Goal: Check status: Check status

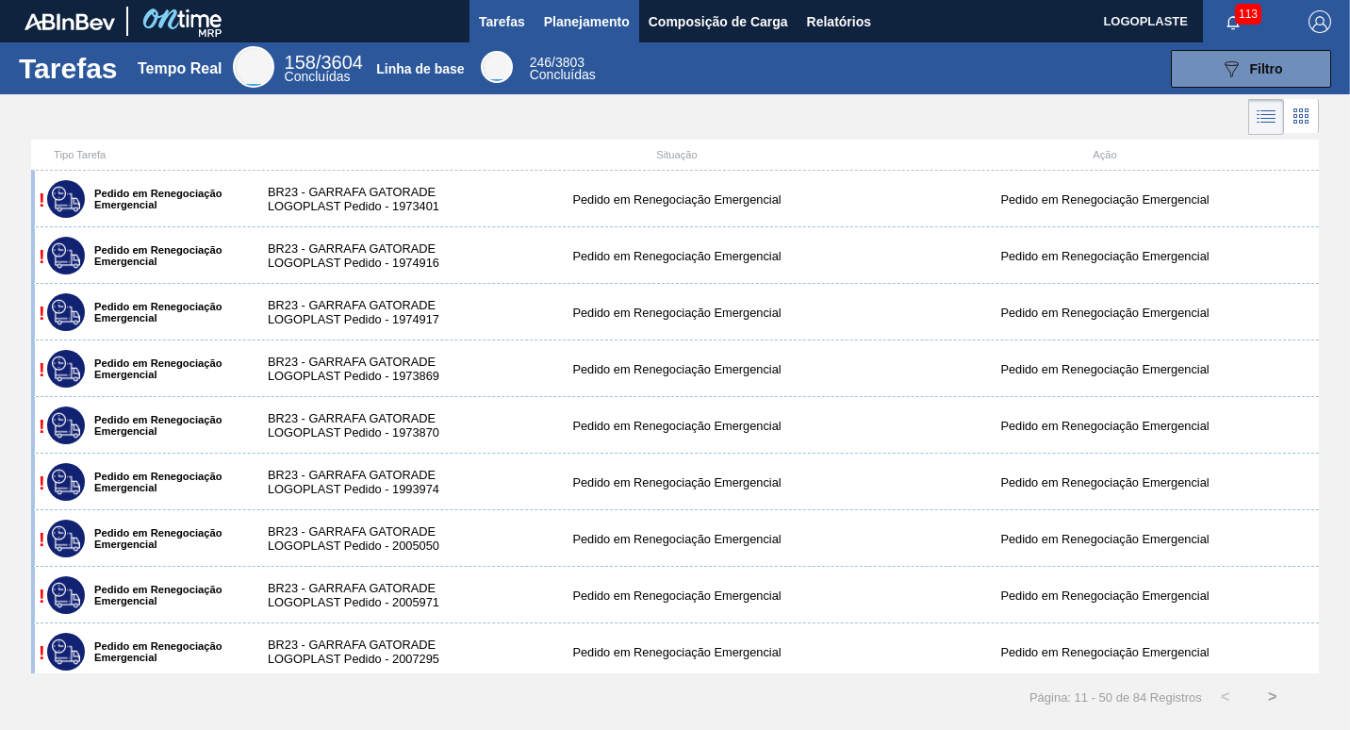
click at [592, 31] on span "Planejamento" at bounding box center [587, 21] width 86 height 23
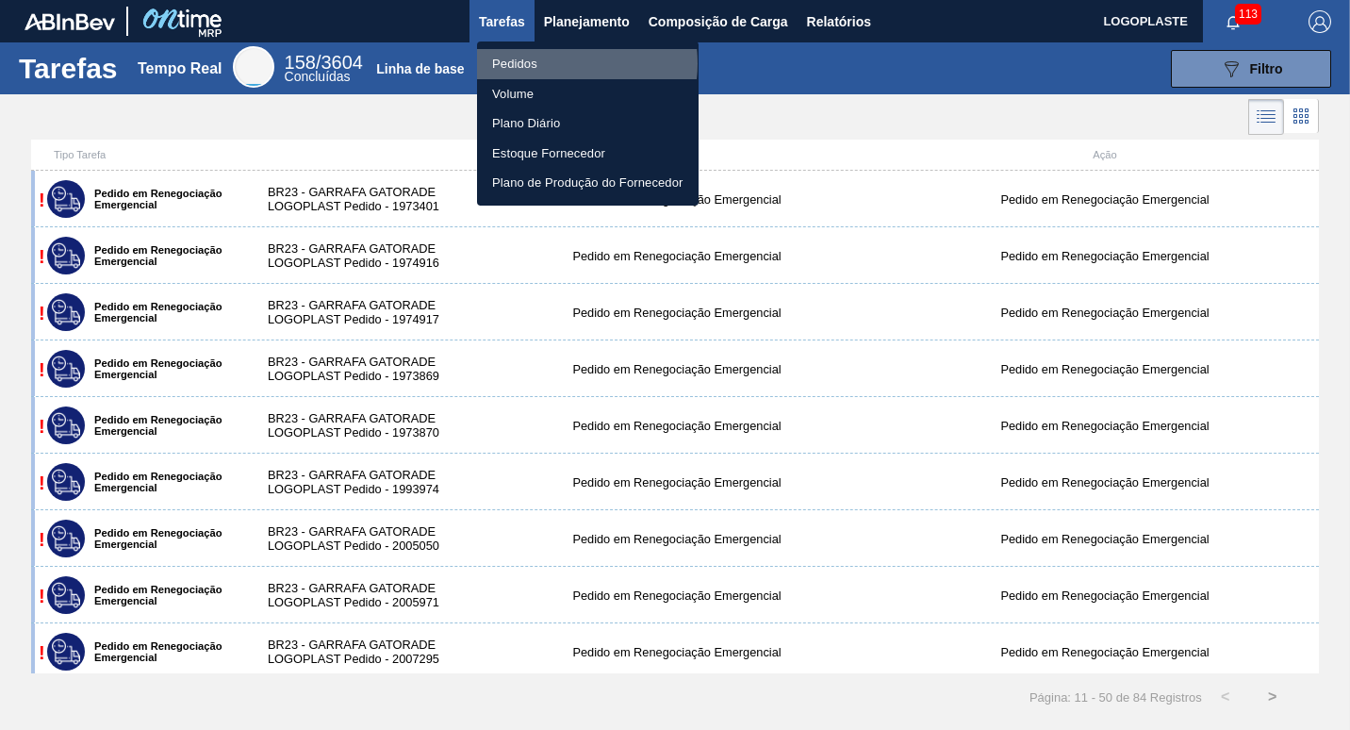
click at [555, 63] on li "Pedidos" at bounding box center [588, 64] width 222 height 30
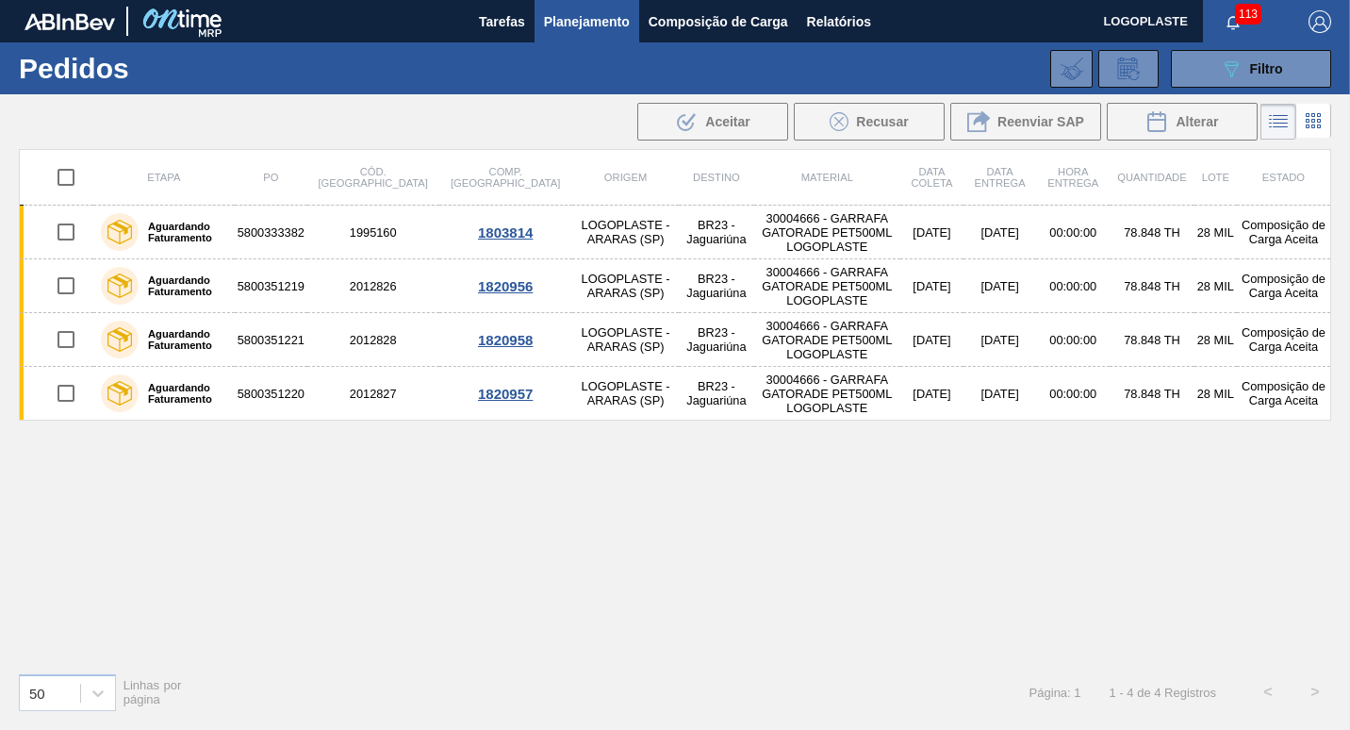
click at [570, 21] on span "Planejamento" at bounding box center [587, 21] width 86 height 23
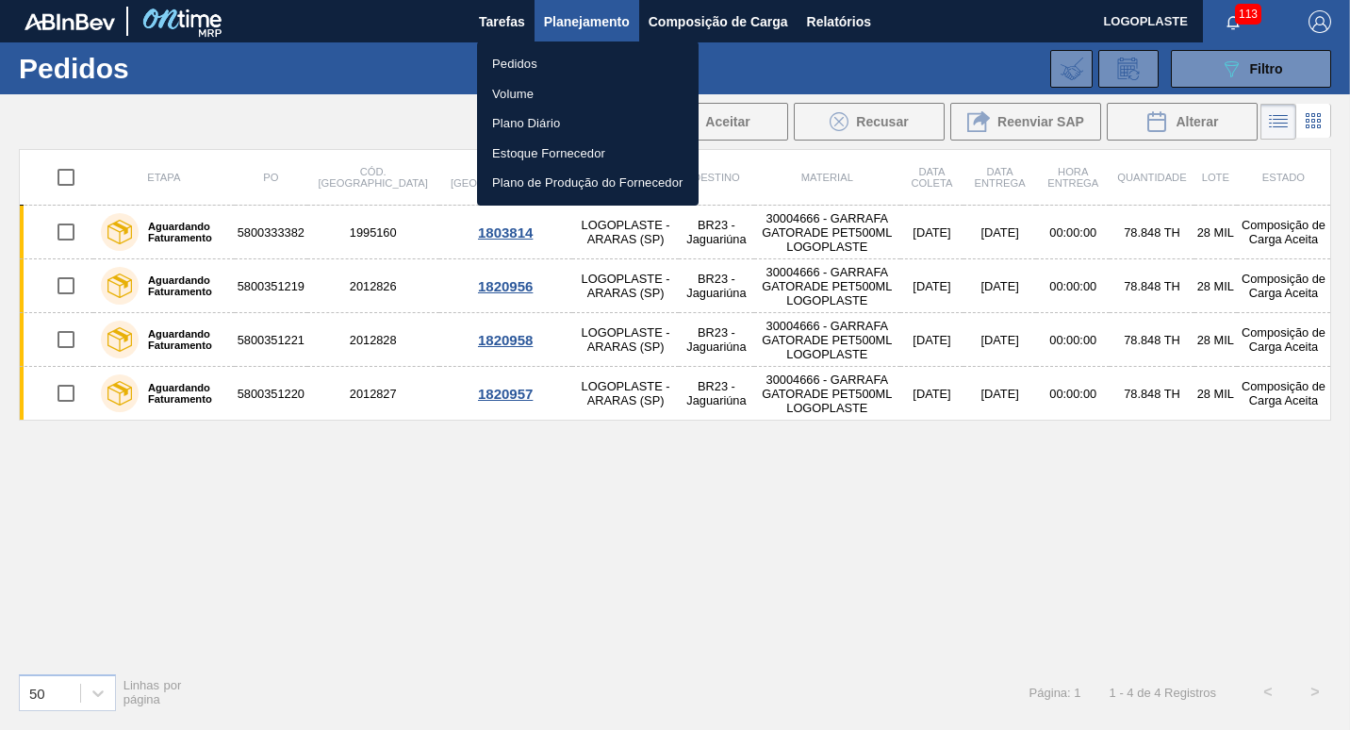
click at [1234, 72] on div at bounding box center [675, 365] width 1350 height 730
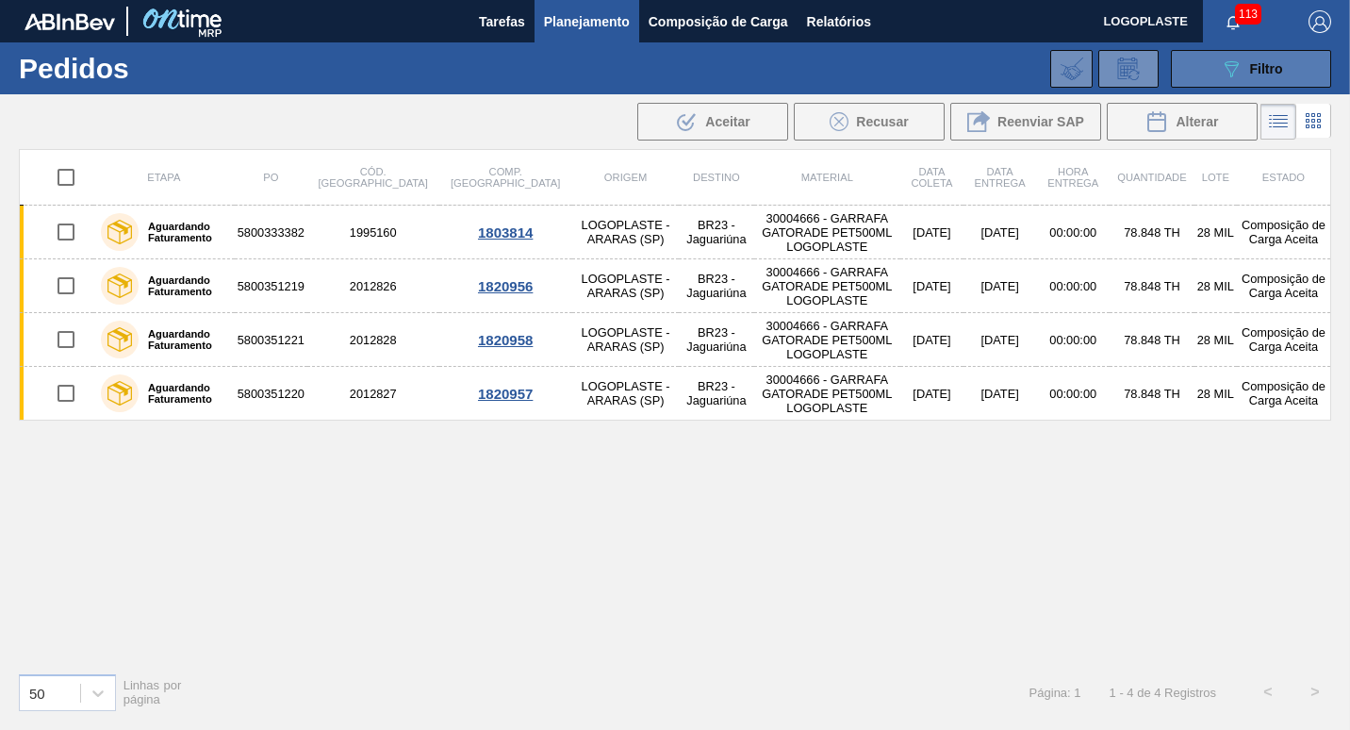
click at [1240, 73] on icon "089F7B8B-B2A5-4AFE-B5C0-19BA573D28AC" at bounding box center [1231, 69] width 23 height 23
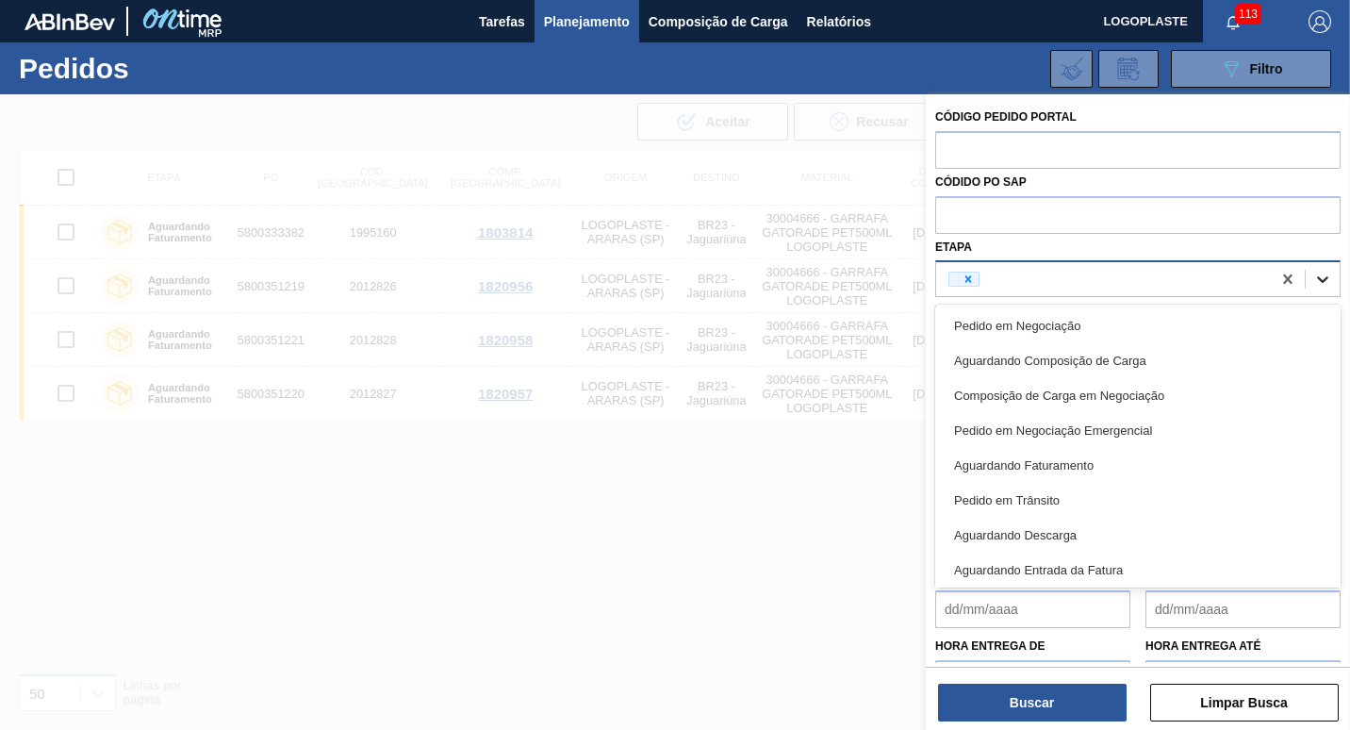
click at [1314, 275] on icon at bounding box center [1323, 279] width 19 height 19
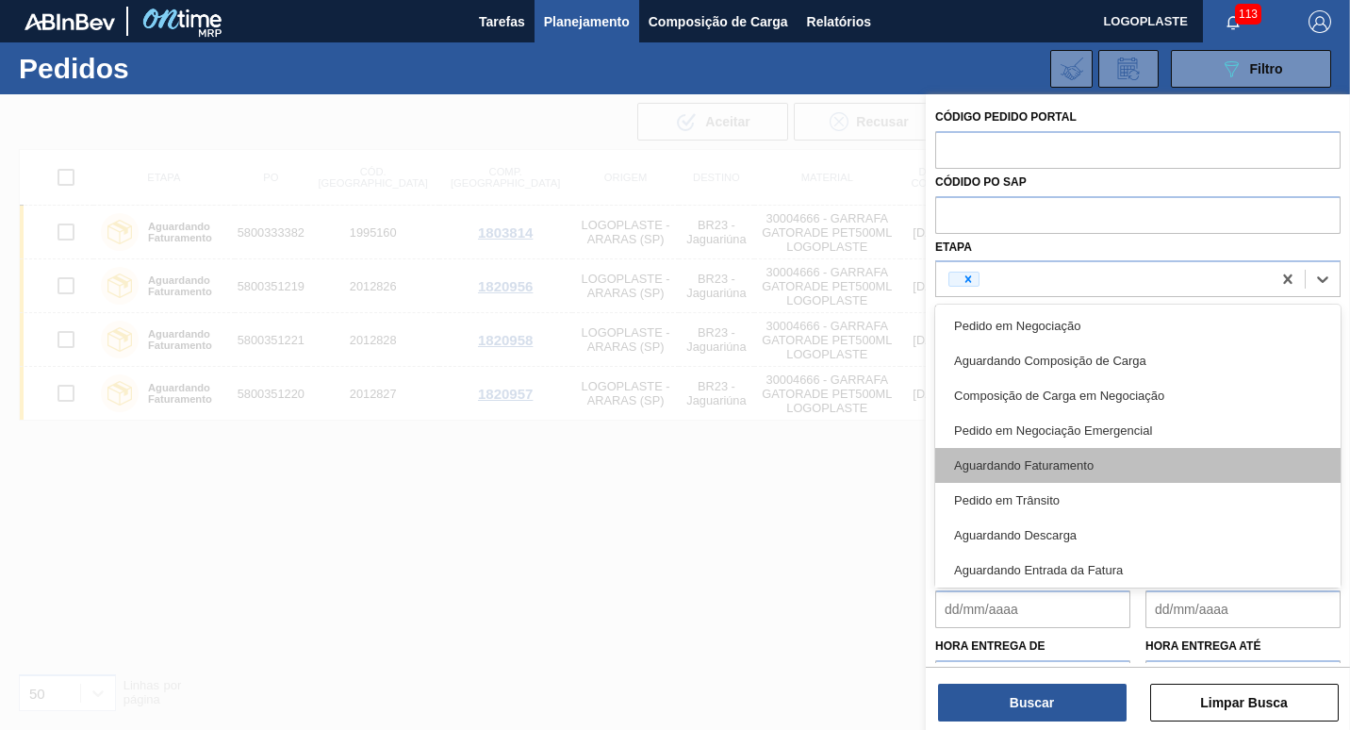
click at [1069, 460] on div "Aguardando Faturamento" at bounding box center [1139, 465] width 406 height 35
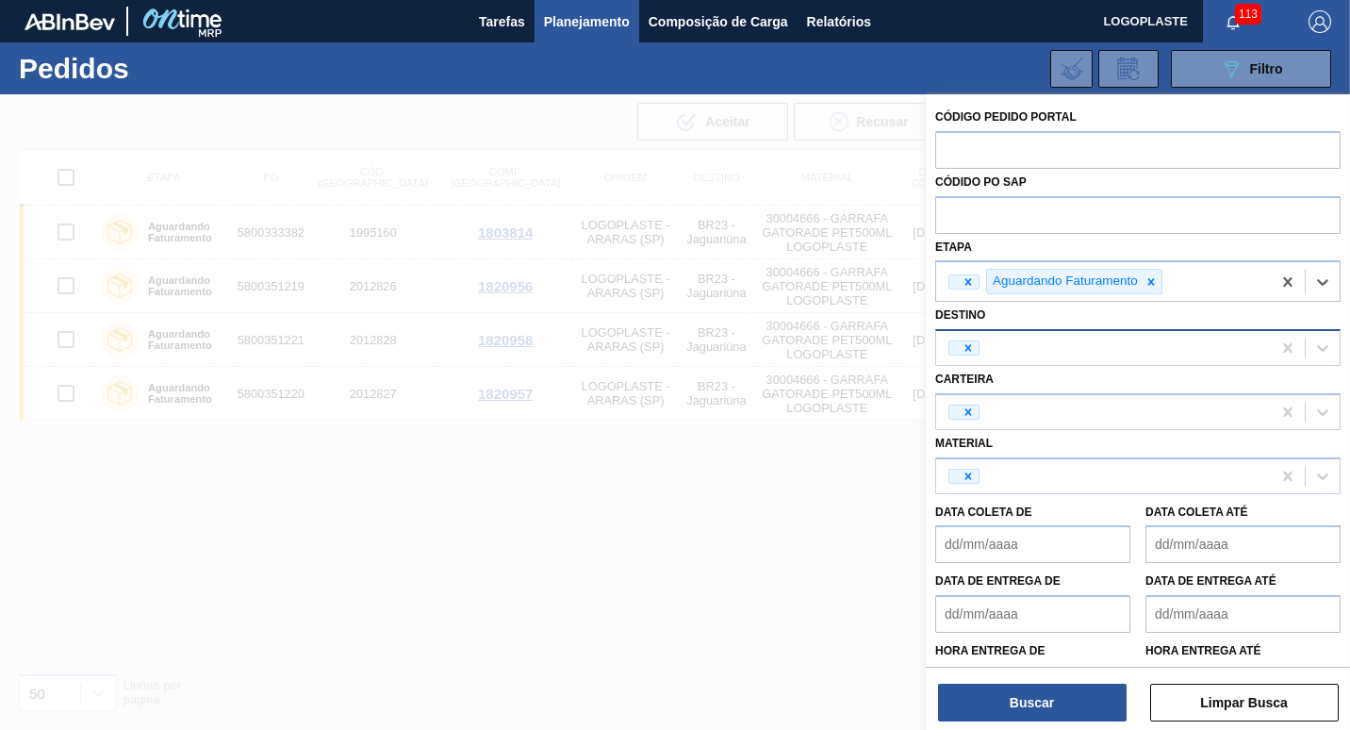
click at [1040, 350] on div at bounding box center [1103, 348] width 335 height 28
type input "jag"
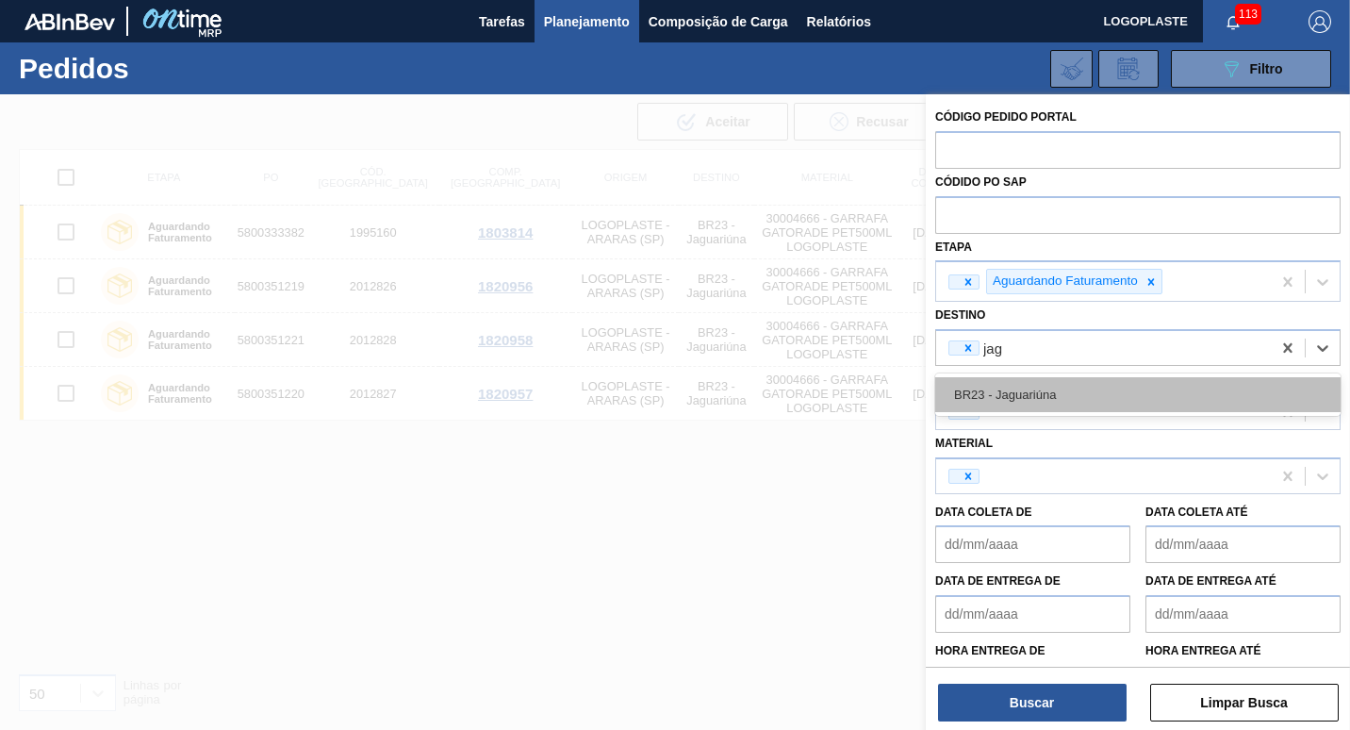
click at [1020, 396] on div "BR23 - Jaguariúna" at bounding box center [1139, 394] width 406 height 35
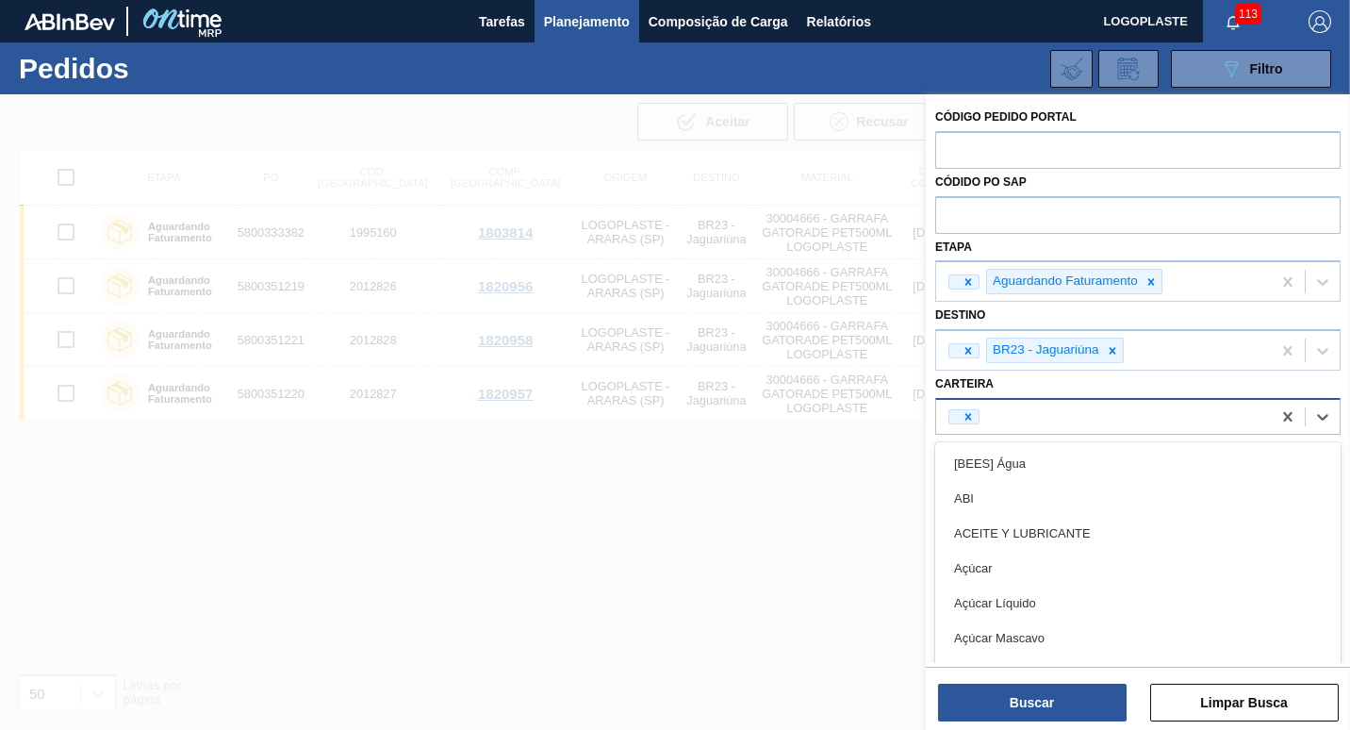
click at [1031, 419] on div at bounding box center [1103, 417] width 335 height 28
type input "garra"
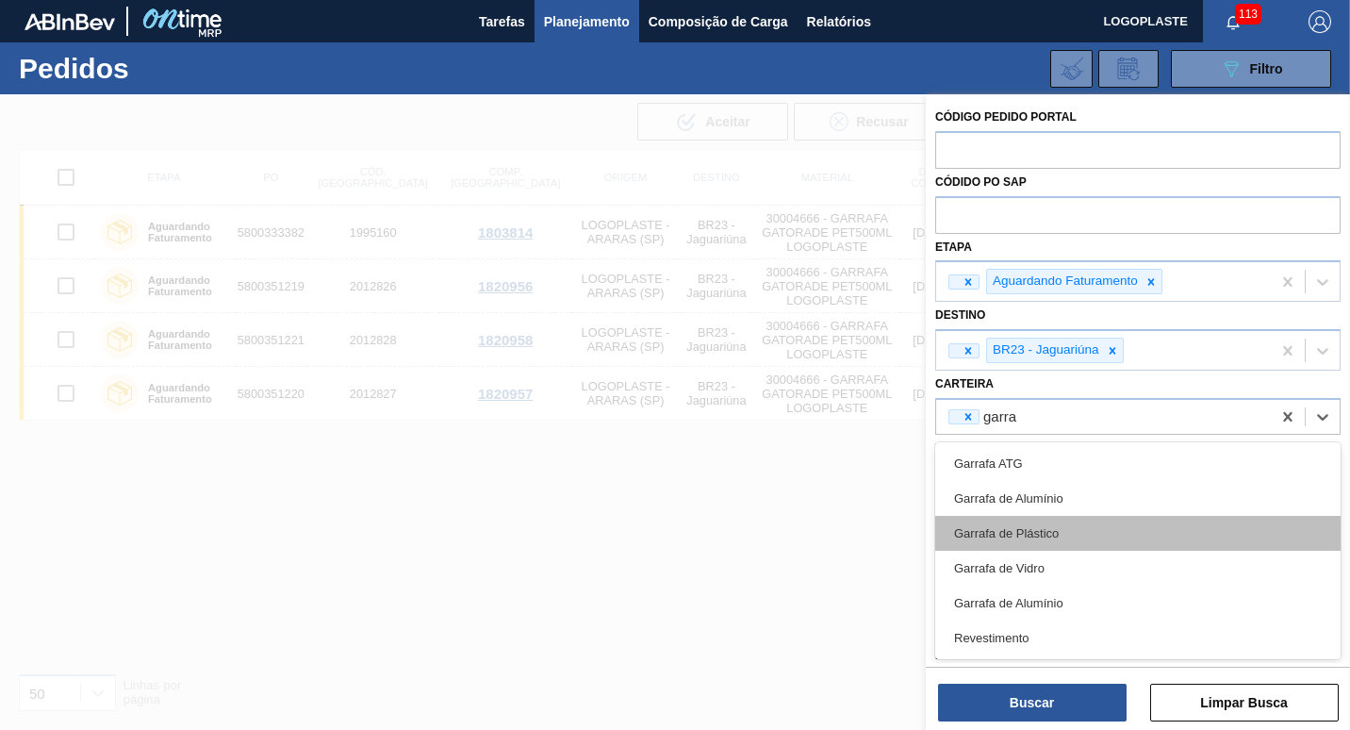
click at [1034, 524] on div "Garrafa de Plástico" at bounding box center [1139, 533] width 406 height 35
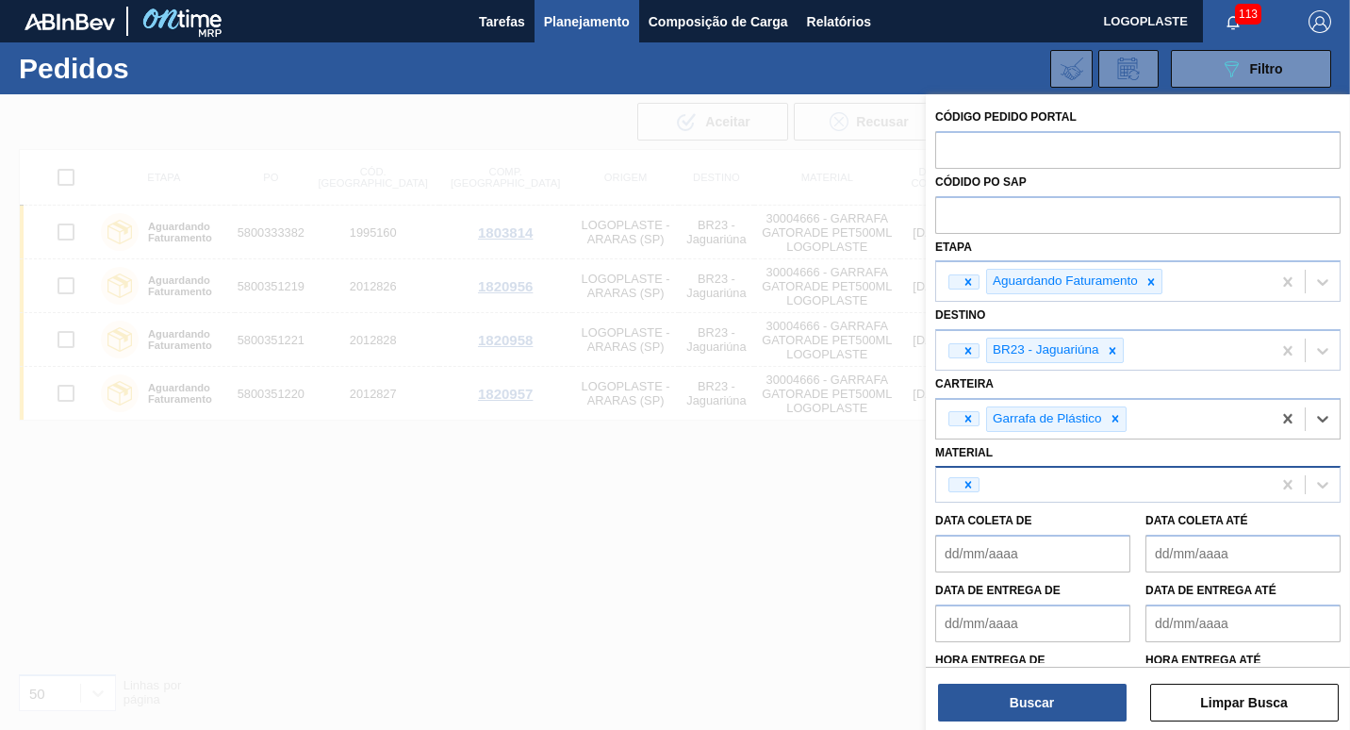
click at [1014, 484] on div at bounding box center [1103, 485] width 335 height 28
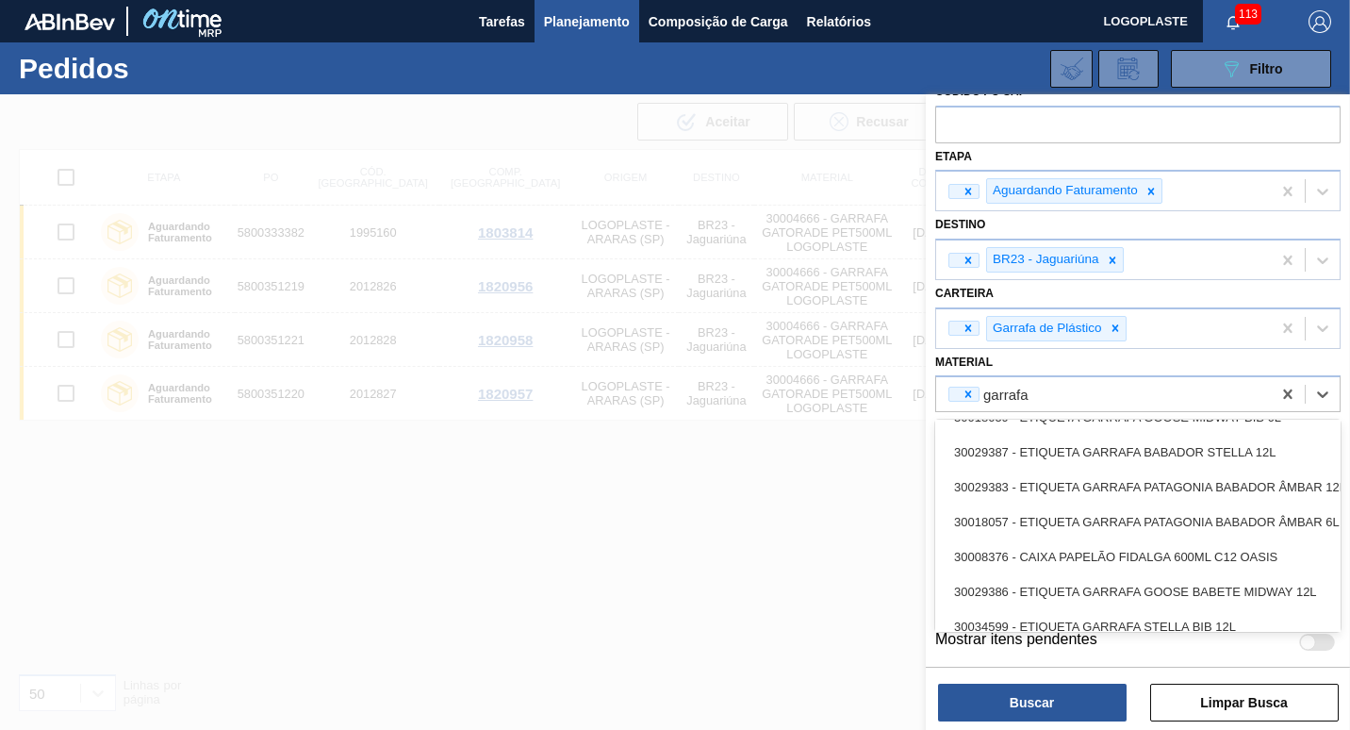
scroll to position [754, 0]
type input "g"
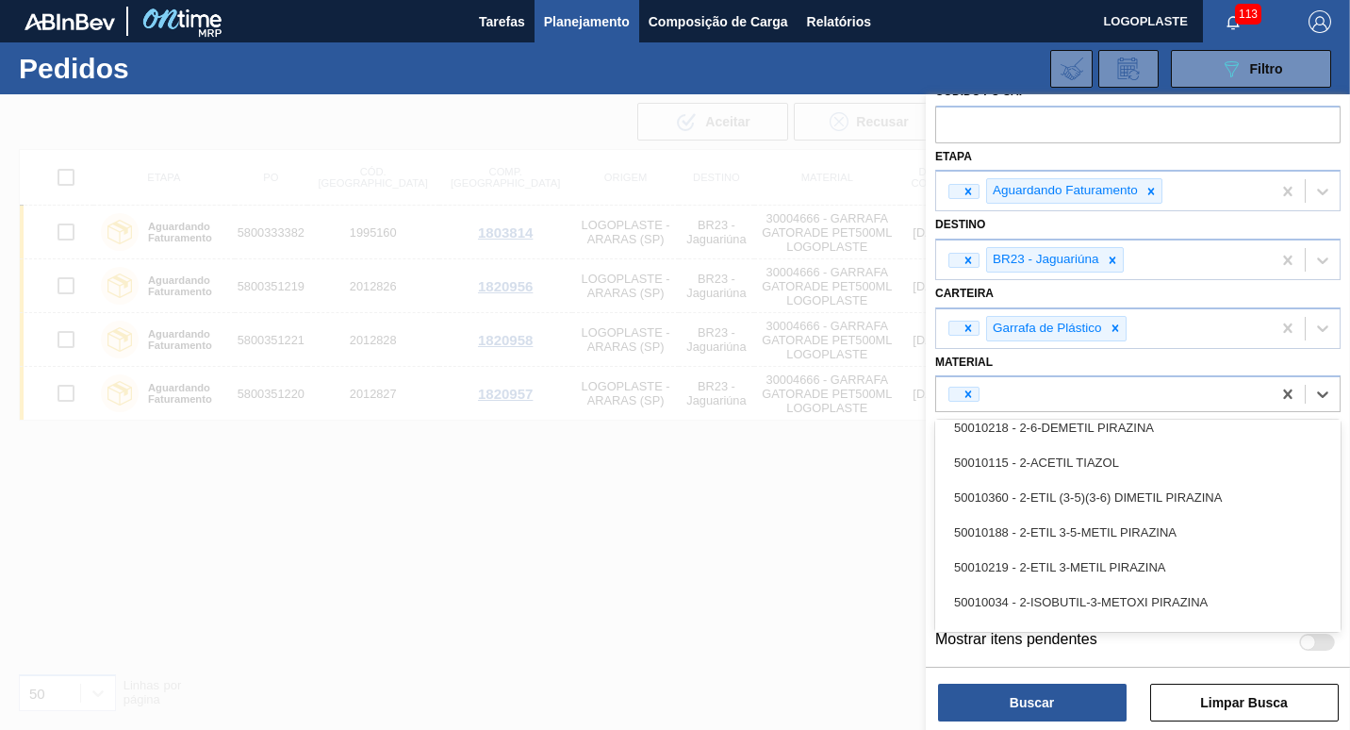
scroll to position [1037, 0]
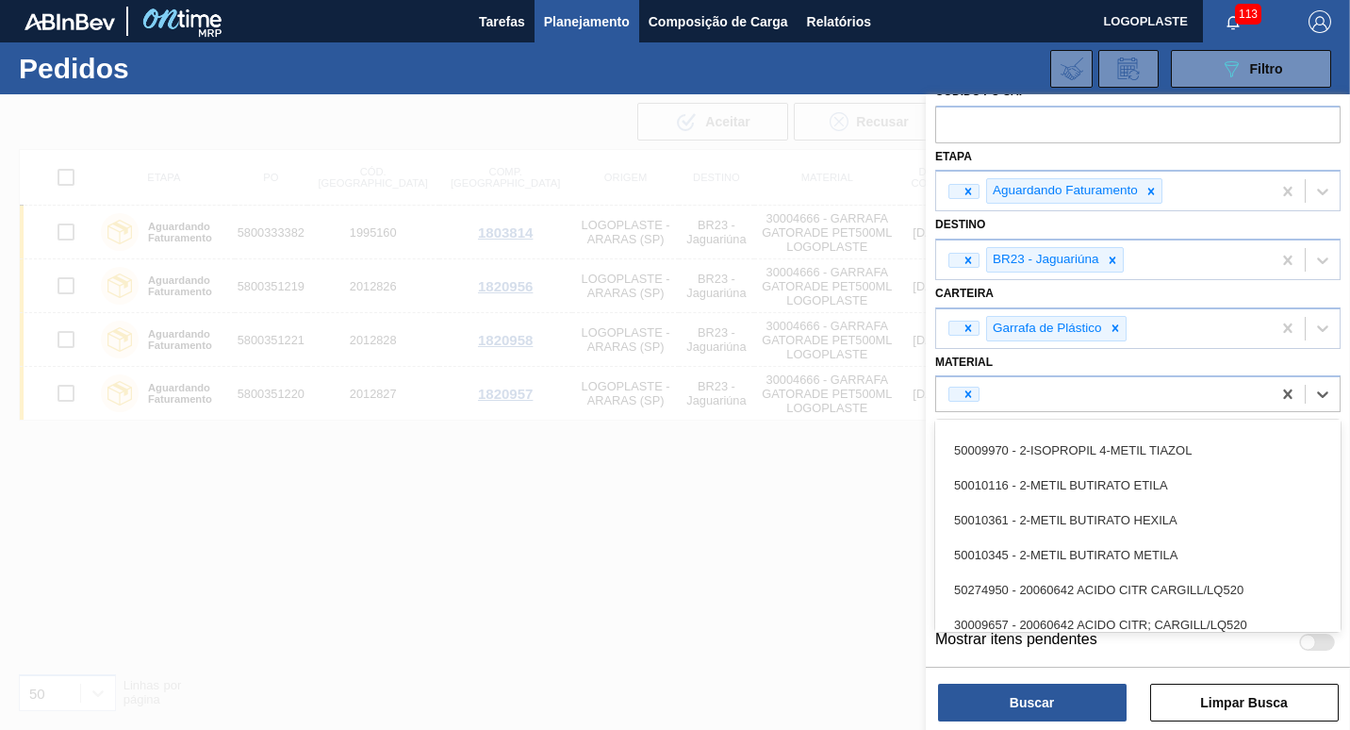
click at [706, 616] on div at bounding box center [675, 459] width 1350 height 730
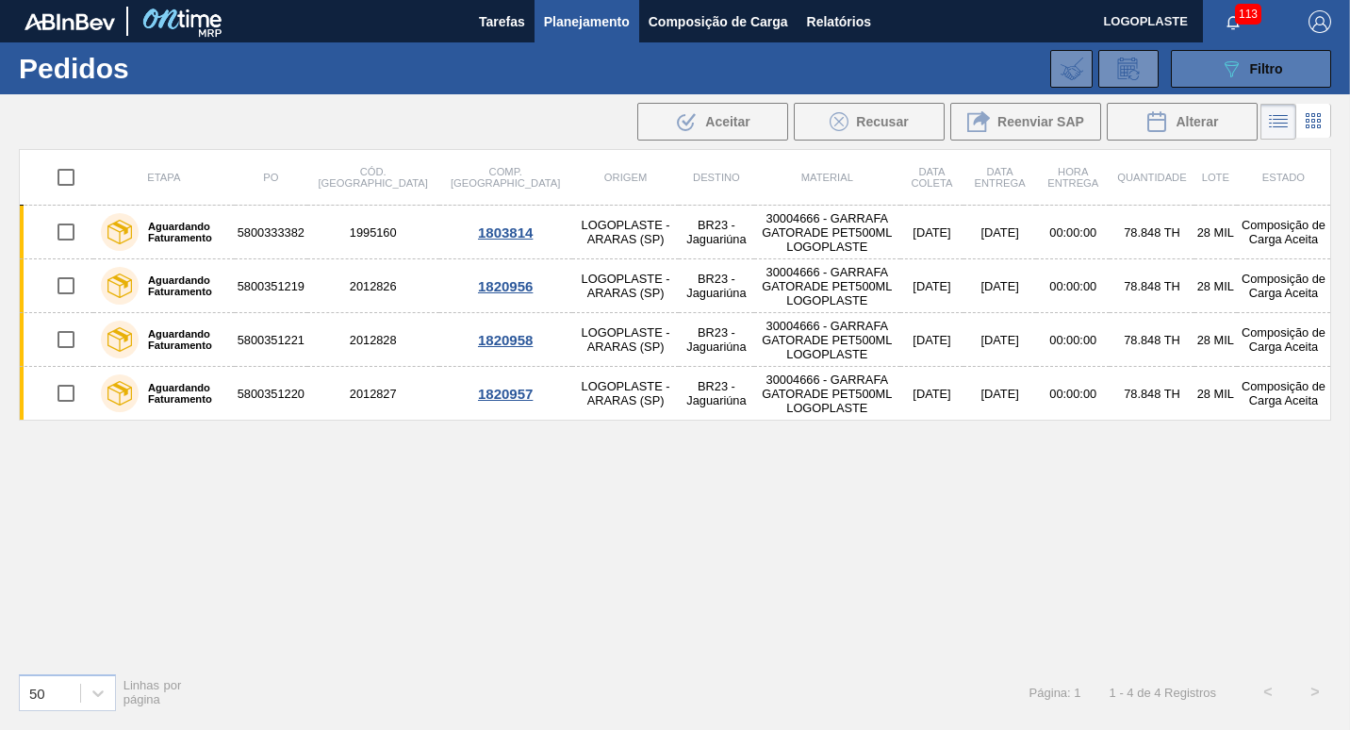
click at [1223, 59] on icon "089F7B8B-B2A5-4AFE-B5C0-19BA573D28AC" at bounding box center [1231, 69] width 23 height 23
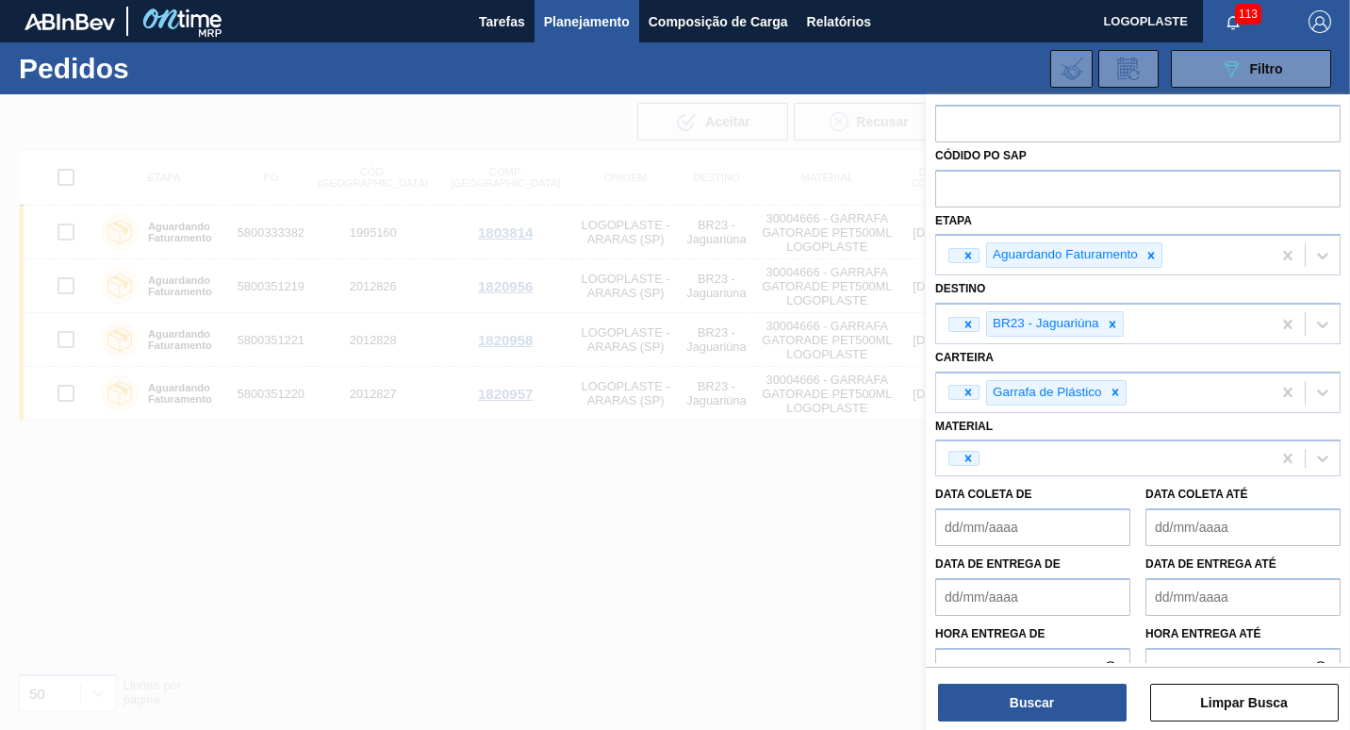
scroll to position [0, 0]
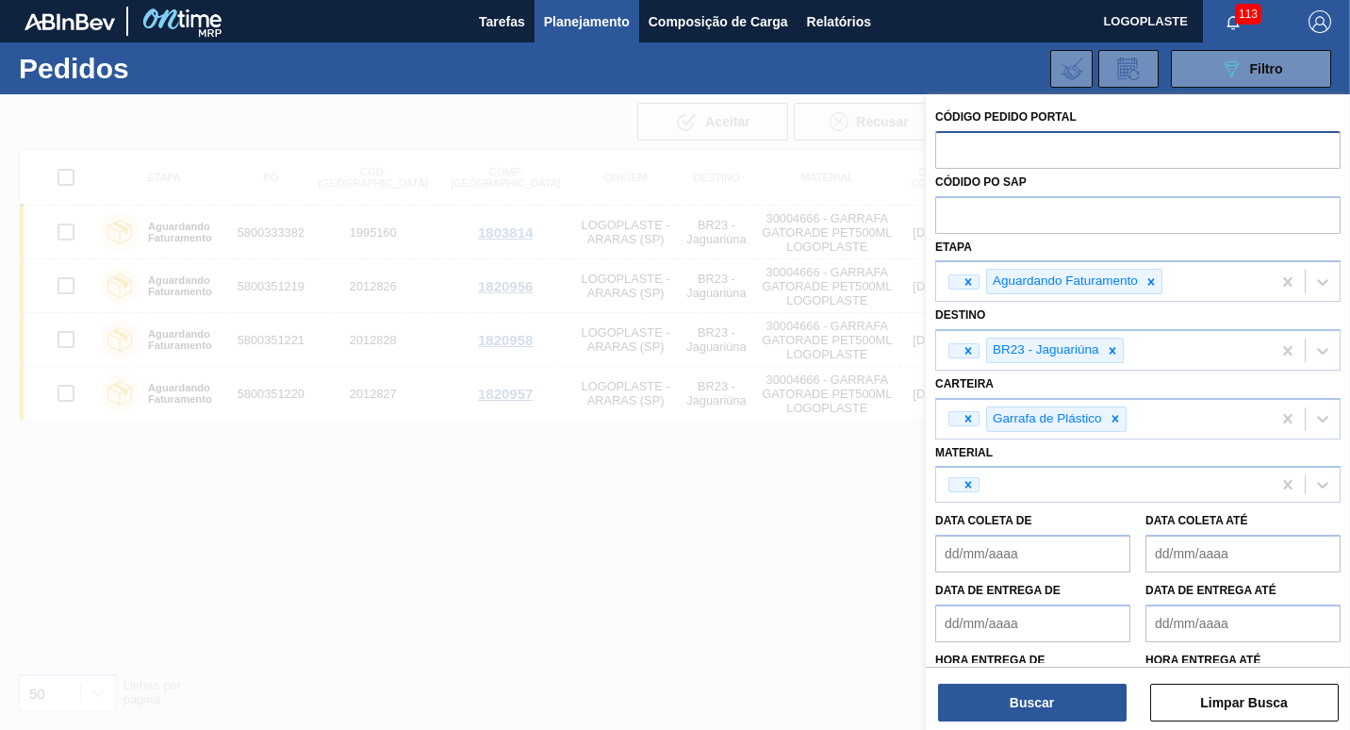
click at [955, 145] on input "text" at bounding box center [1139, 149] width 406 height 36
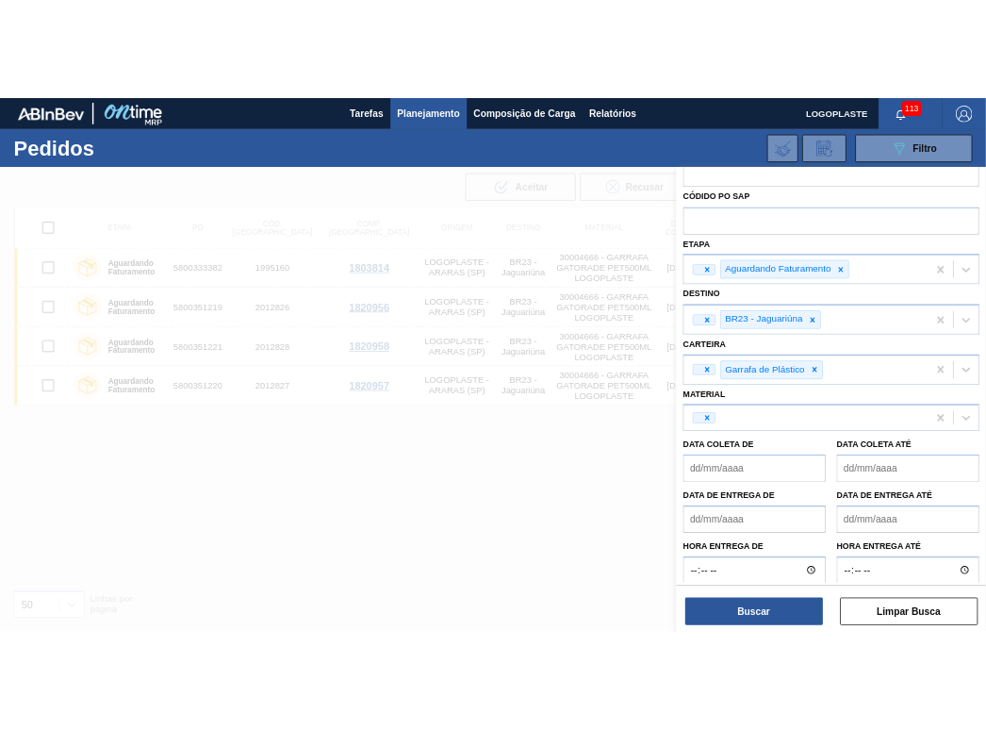
scroll to position [91, 0]
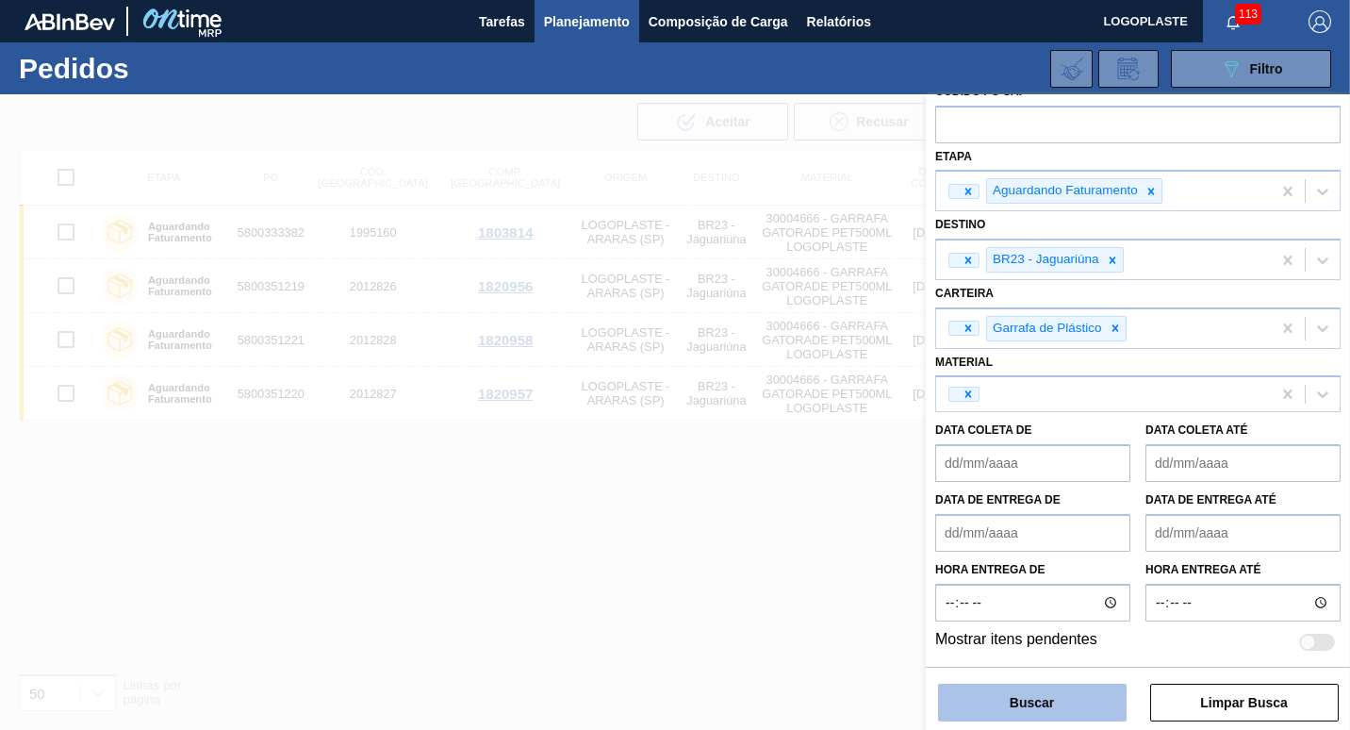
click at [1006, 695] on button "Buscar" at bounding box center [1032, 703] width 189 height 38
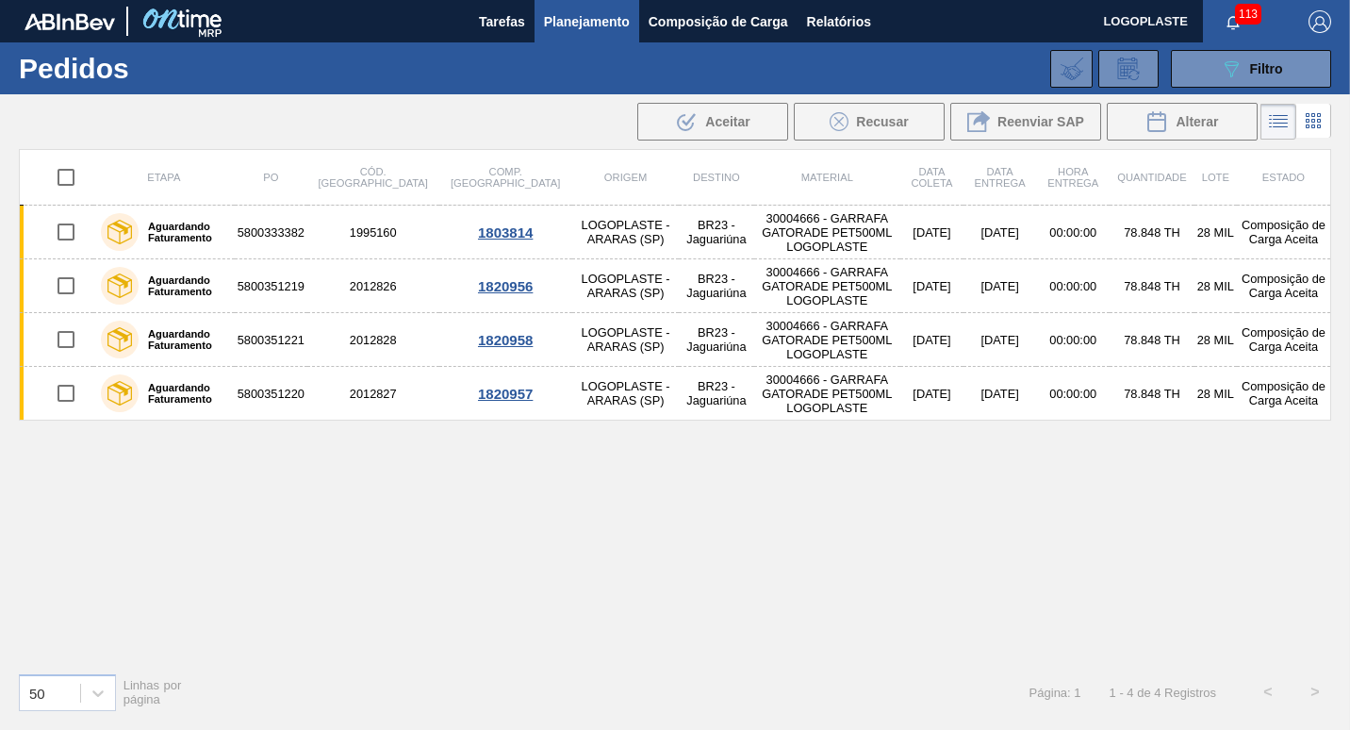
click at [1275, 118] on icon at bounding box center [1279, 121] width 23 height 23
click at [1266, 71] on span "Filtro" at bounding box center [1267, 68] width 33 height 15
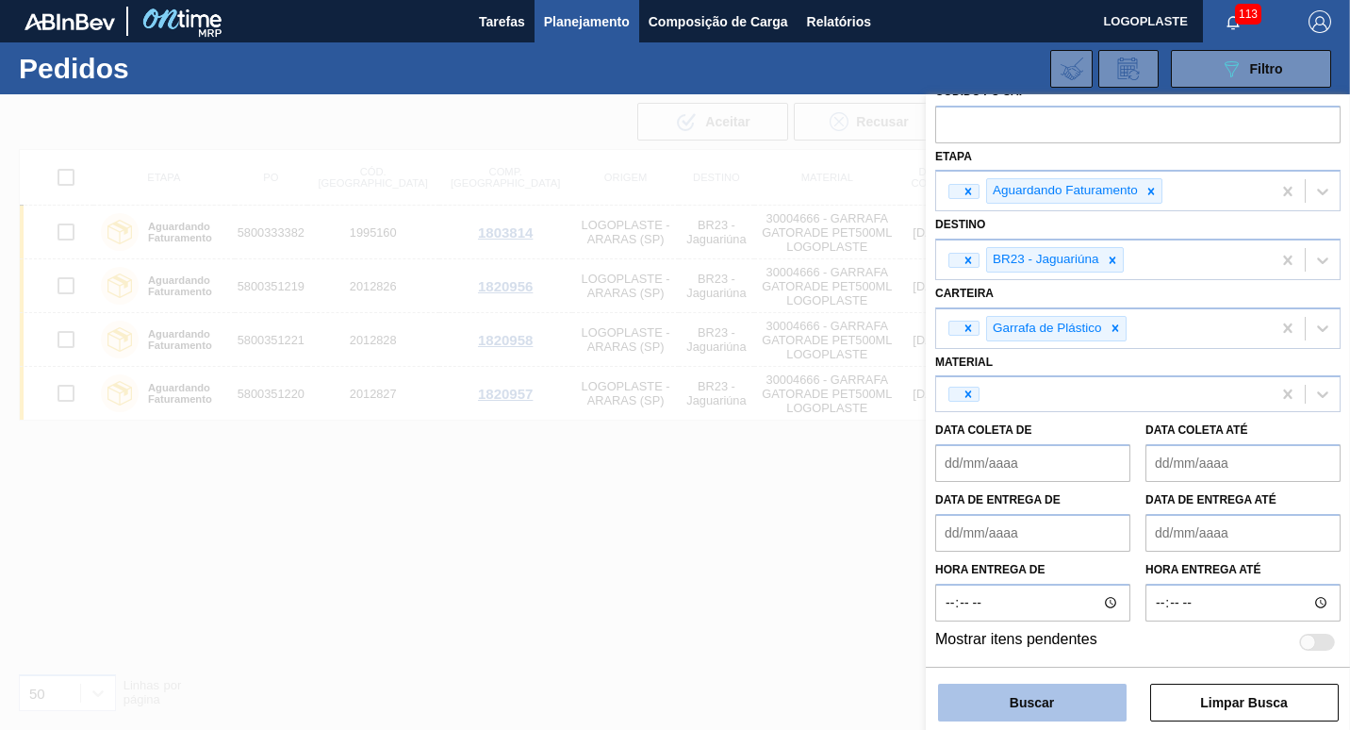
click at [1066, 701] on button "Buscar" at bounding box center [1032, 703] width 189 height 38
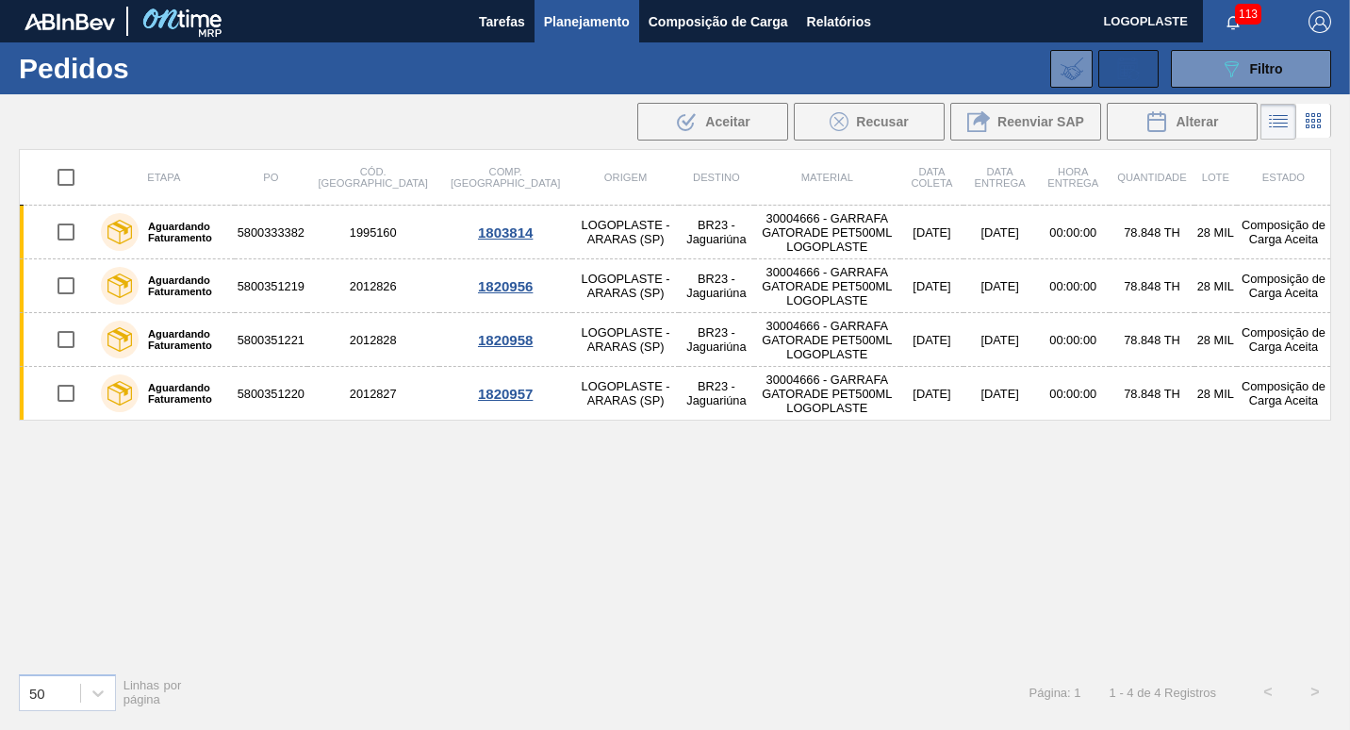
click at [1118, 68] on icon at bounding box center [1128, 69] width 20 height 22
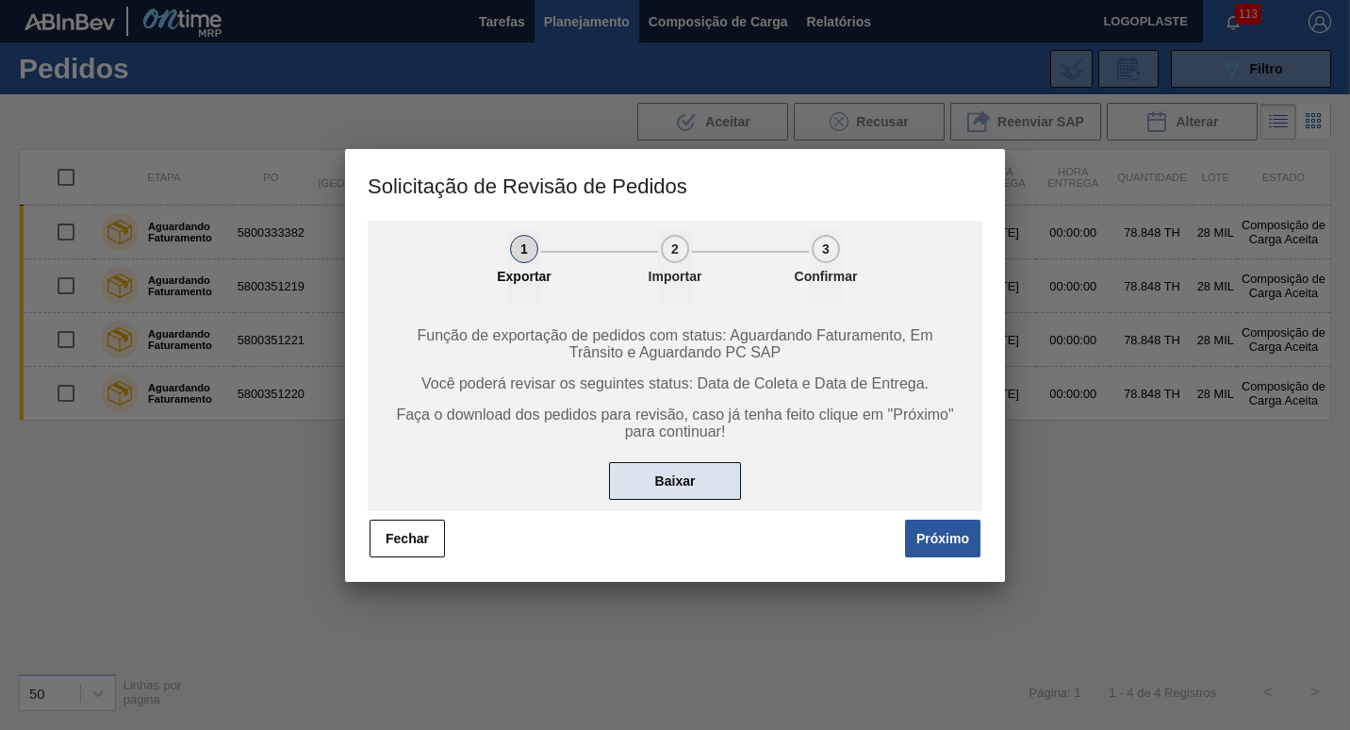
click at [687, 470] on button "Baixar" at bounding box center [675, 481] width 132 height 38
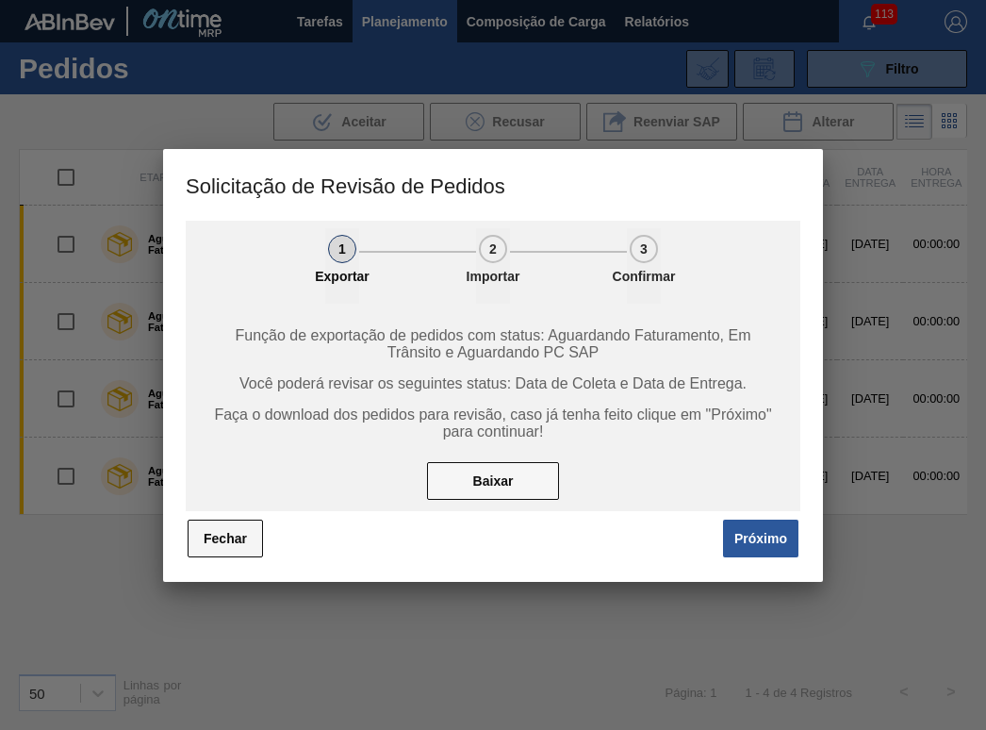
click at [207, 539] on button "Fechar" at bounding box center [225, 539] width 75 height 38
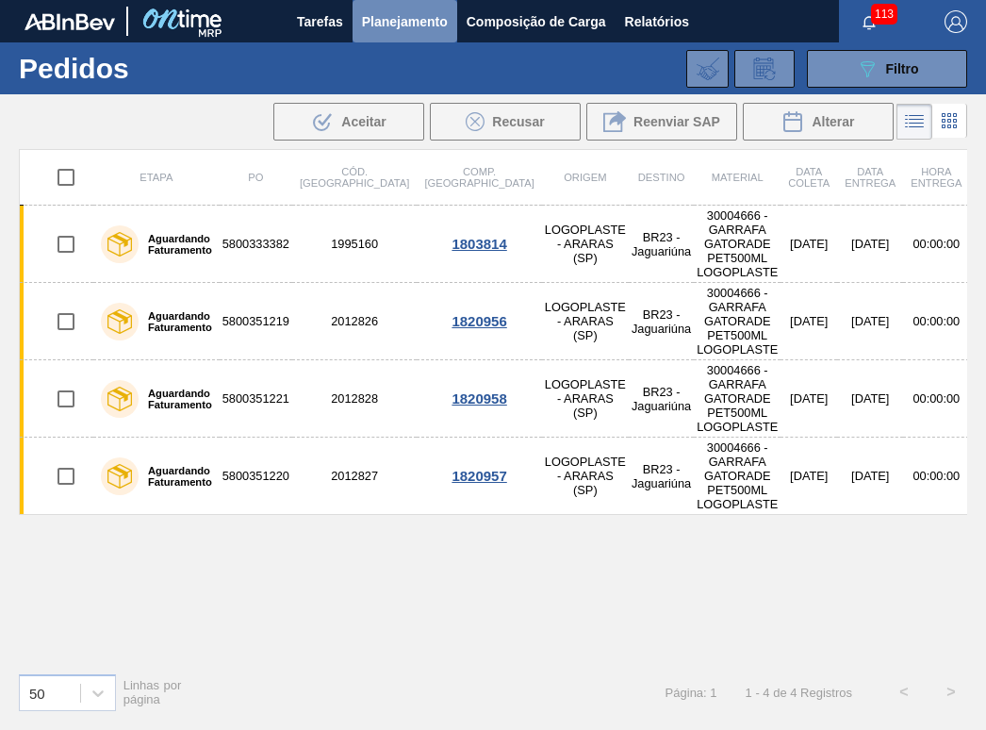
click at [404, 32] on span "Planejamento" at bounding box center [405, 21] width 86 height 23
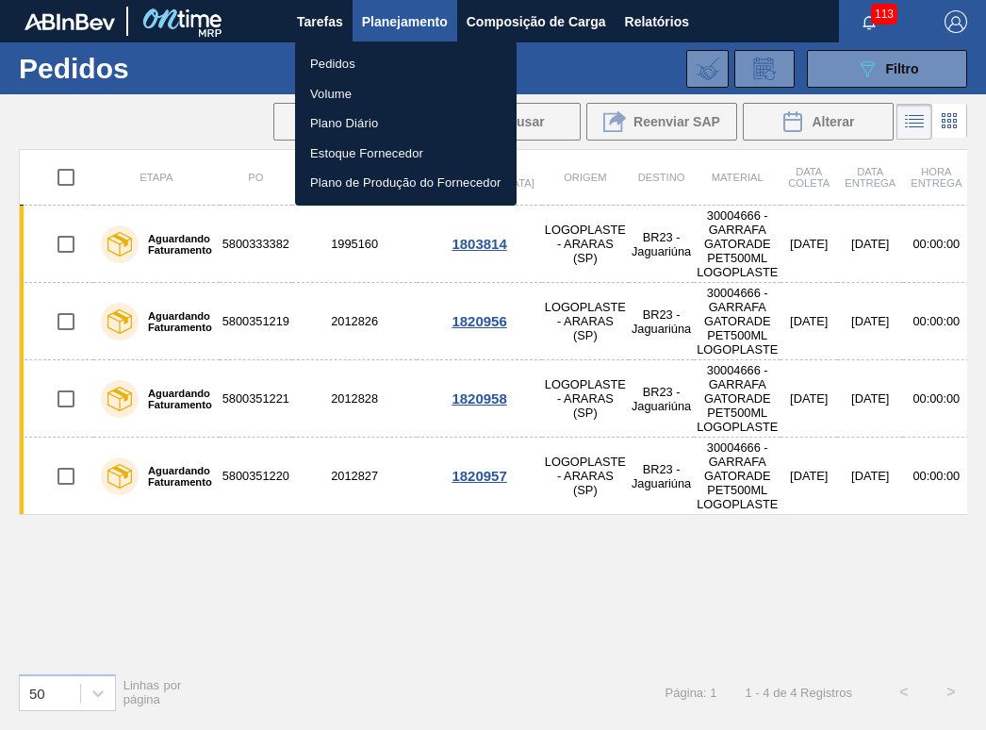
click at [308, 23] on div at bounding box center [493, 365] width 986 height 730
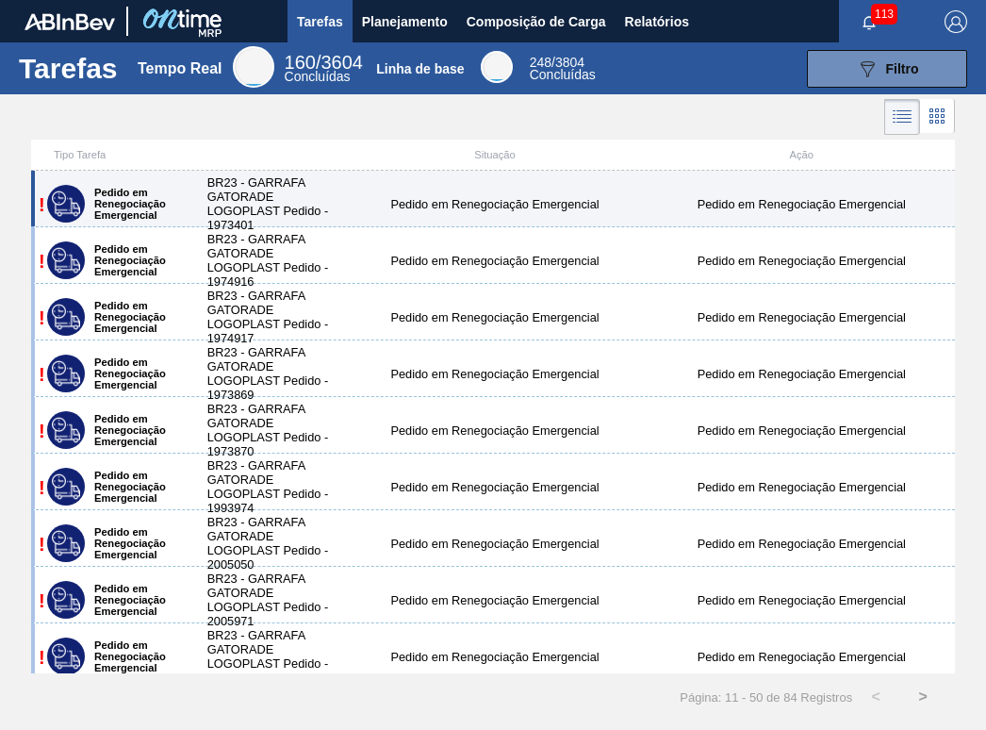
click at [245, 198] on div "BR23 - GARRAFA GATORADE LOGOPLAST Pedido - 1973401" at bounding box center [266, 203] width 154 height 57
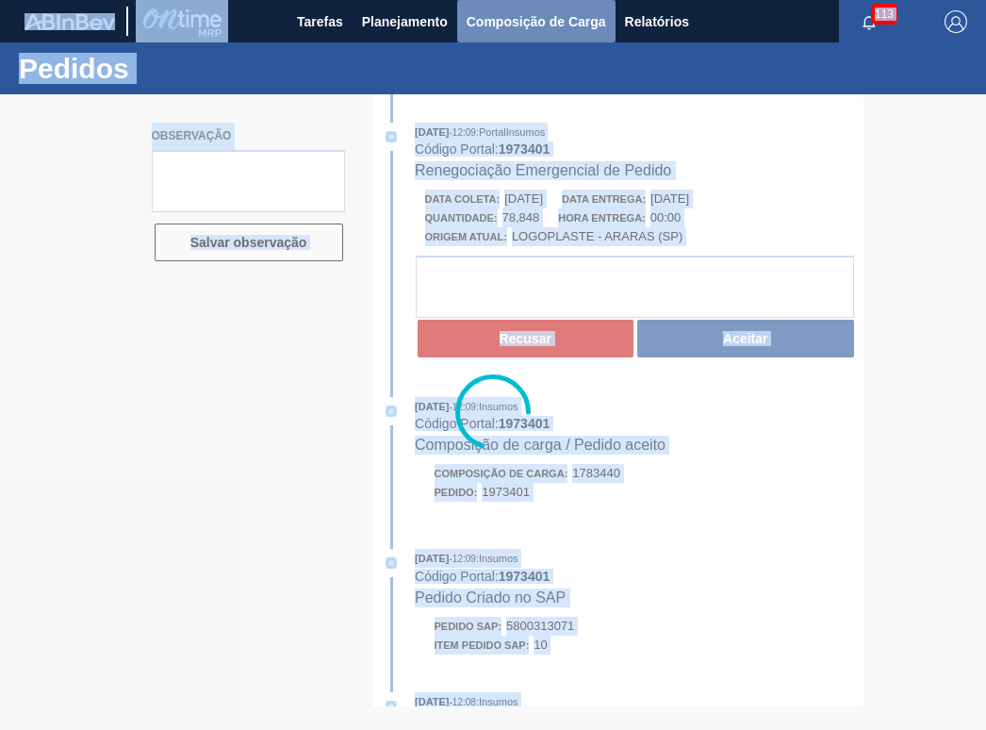
click at [550, 28] on span "Composição de Carga" at bounding box center [537, 21] width 140 height 23
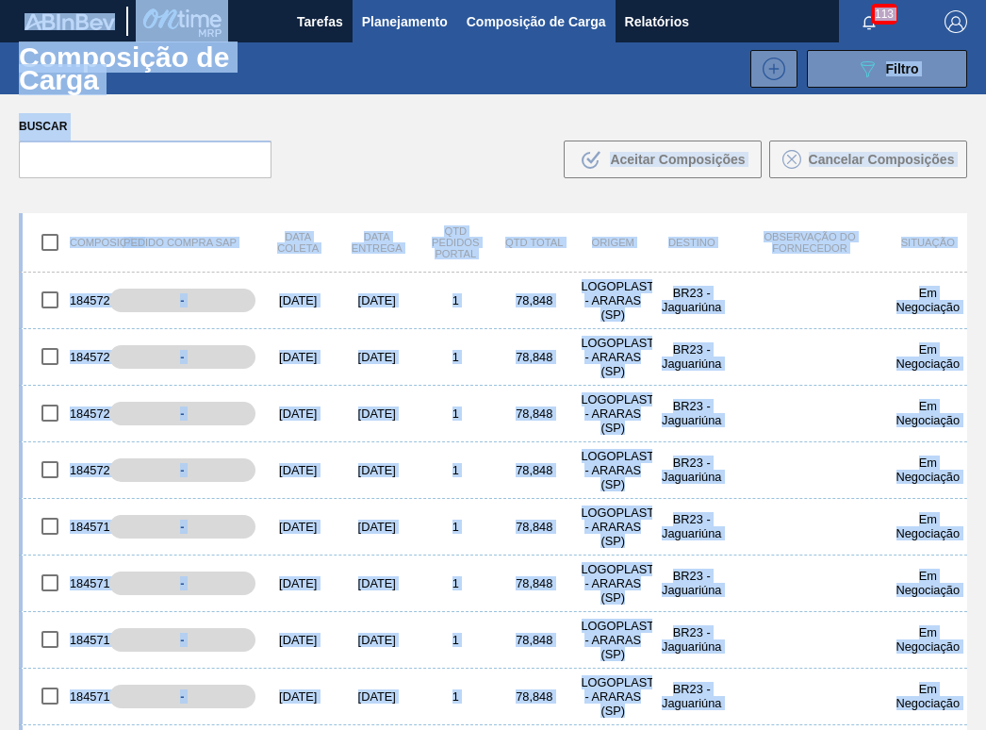
click at [399, 25] on span "Planejamento" at bounding box center [405, 21] width 86 height 23
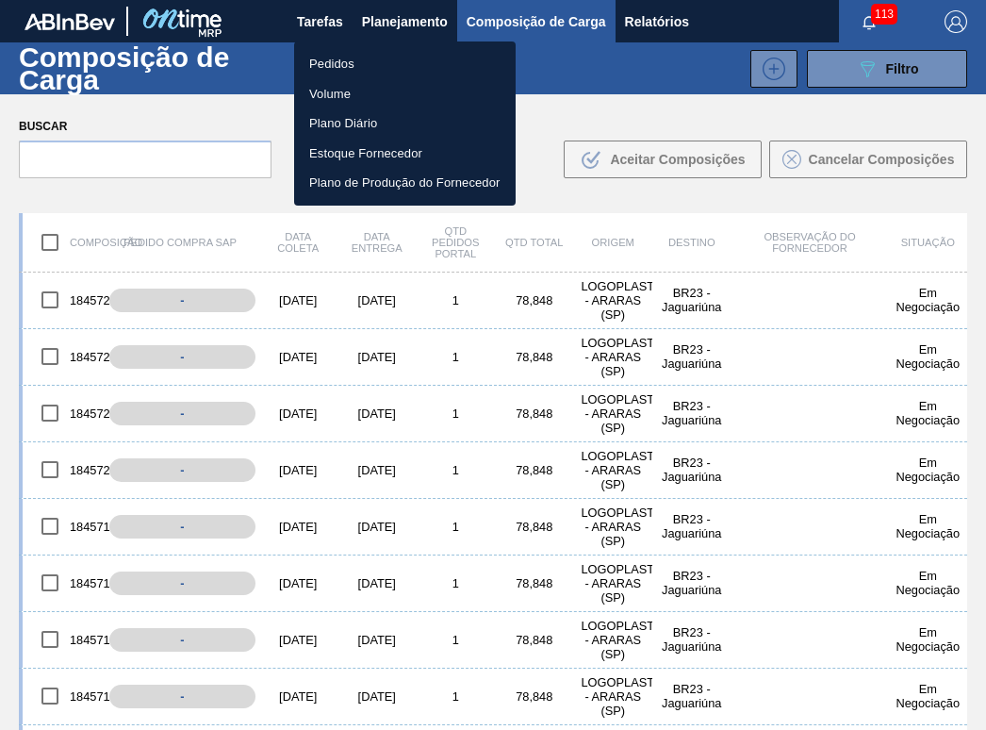
click at [149, 115] on div at bounding box center [493, 365] width 986 height 730
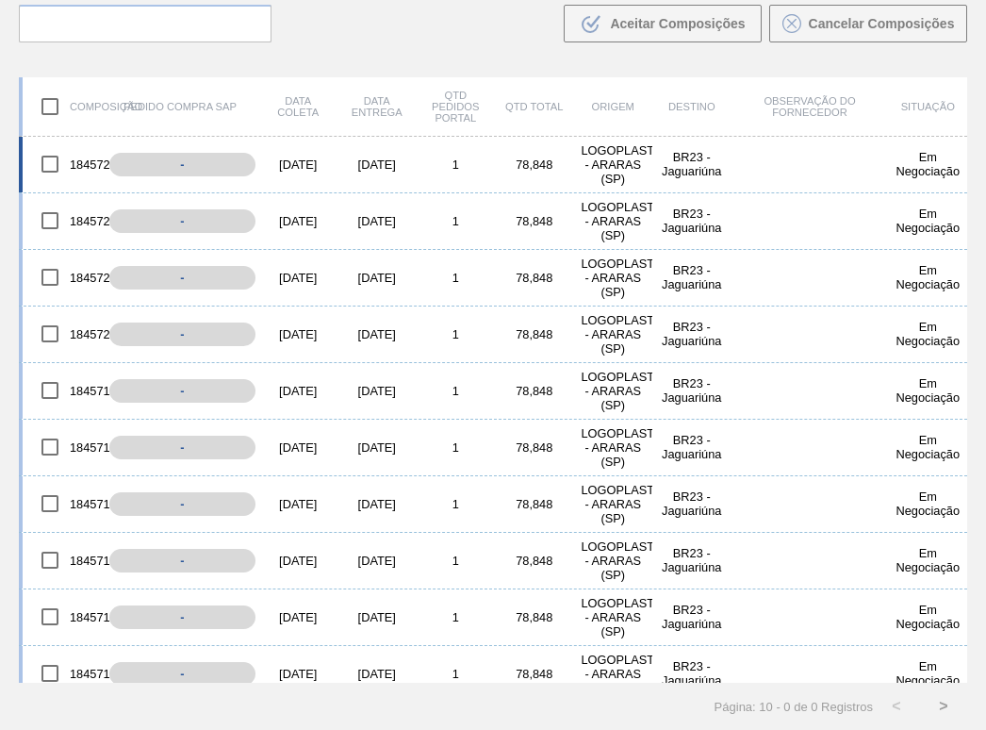
click at [298, 169] on div "[DATE]" at bounding box center [298, 164] width 79 height 14
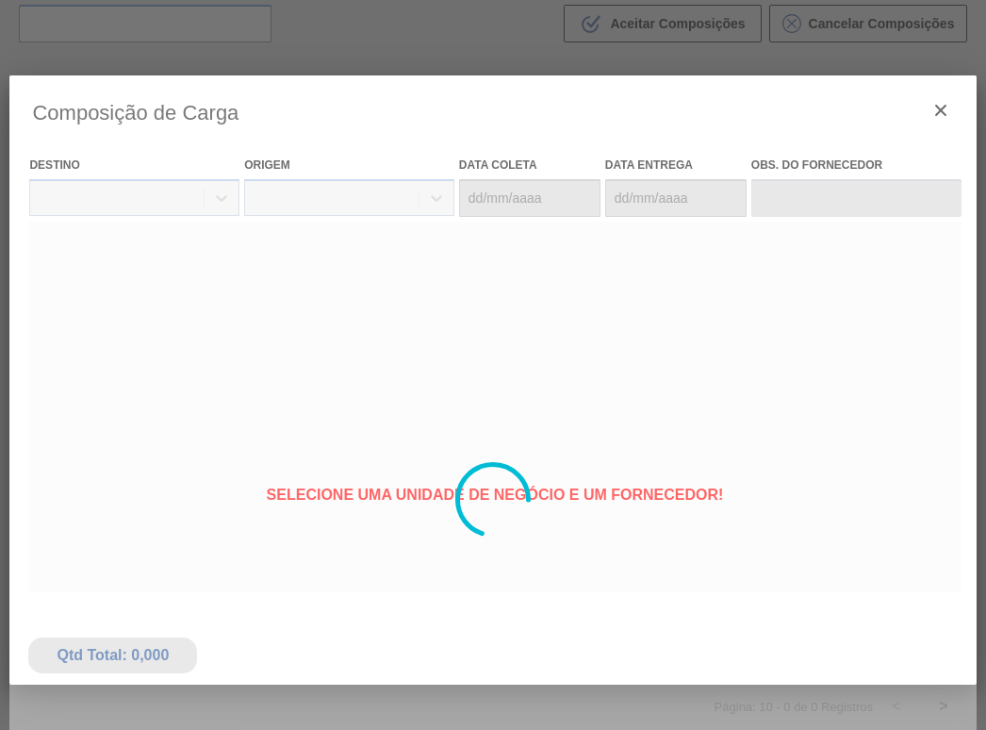
type coleta "[DATE]"
type Entrega "[DATE]"
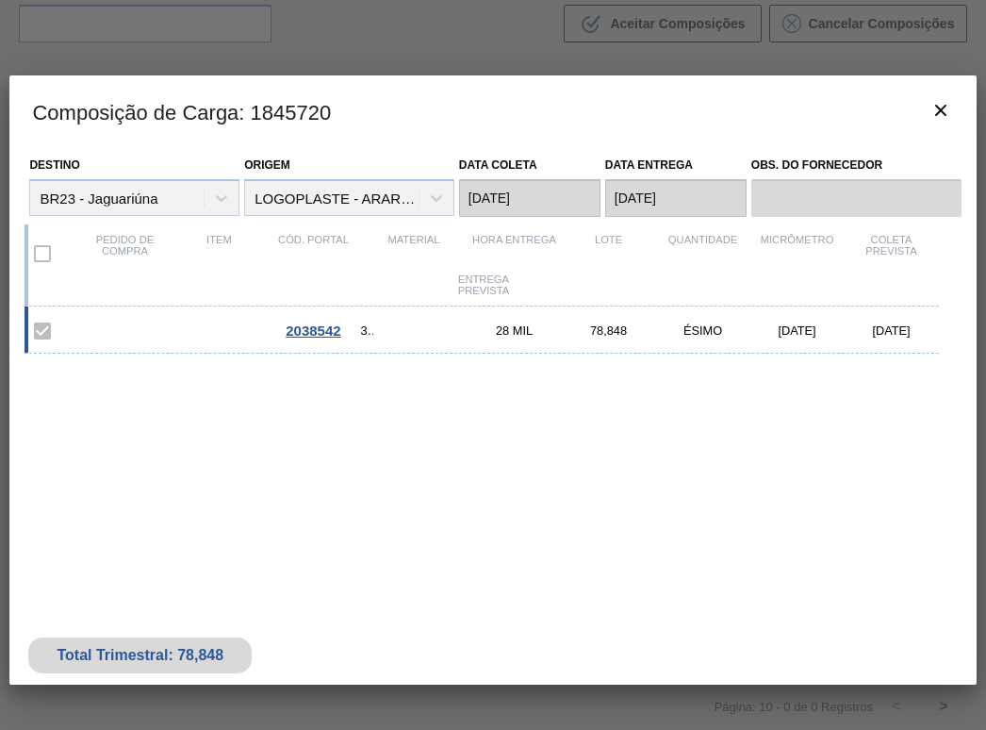
click at [317, 323] on span "2038542" at bounding box center [313, 331] width 55 height 16
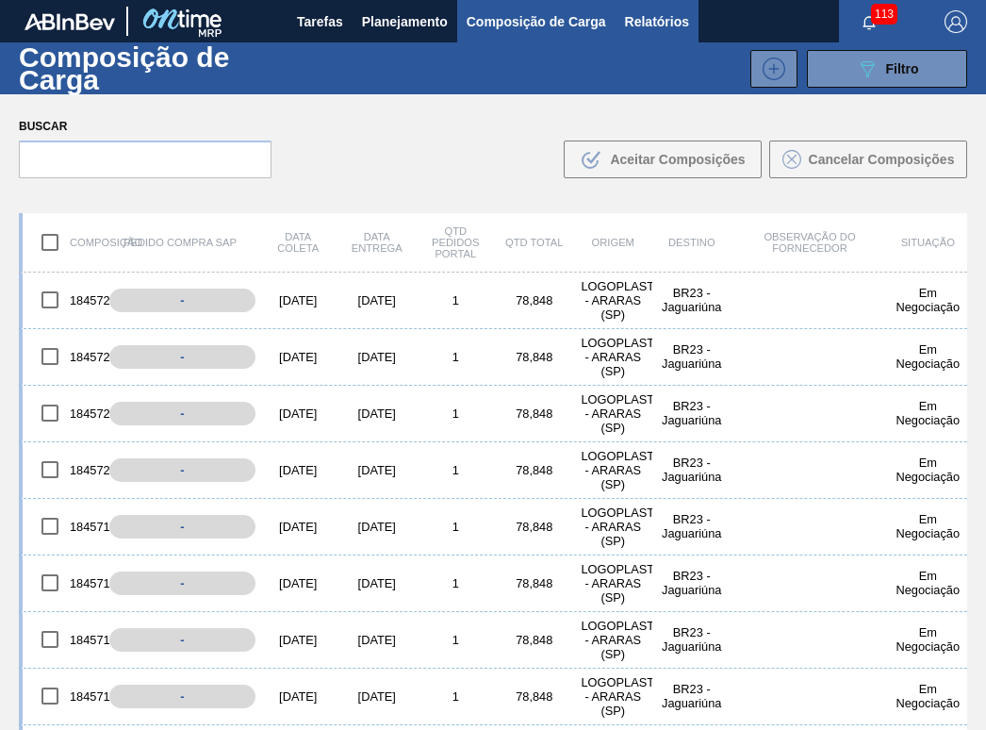
click at [675, 25] on span "Relatórios" at bounding box center [657, 21] width 64 height 23
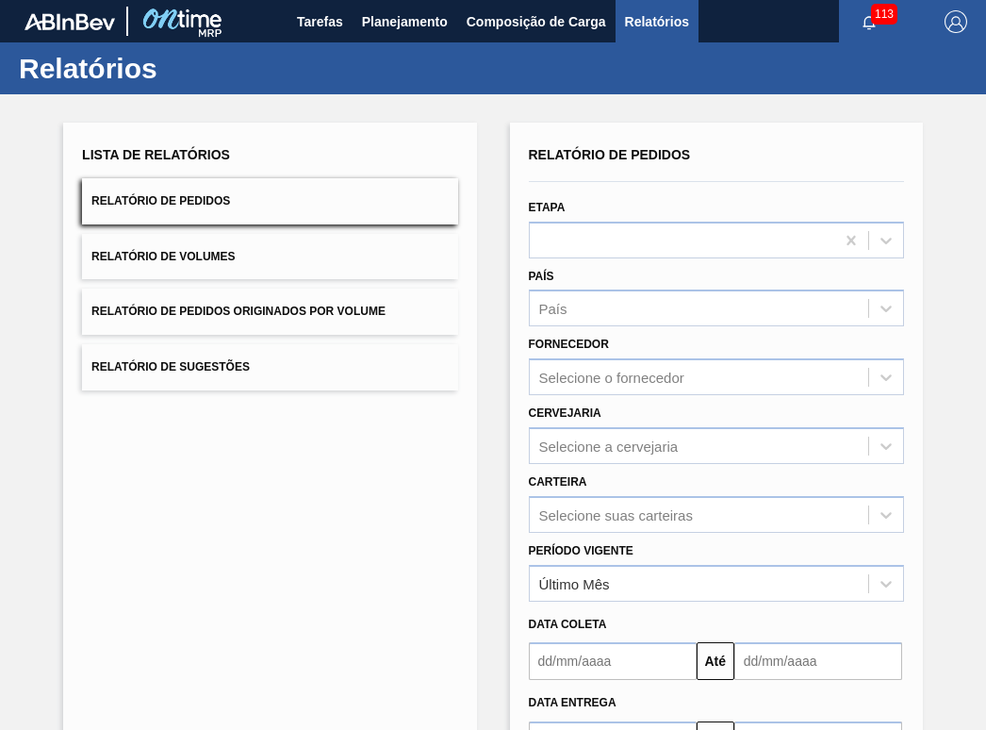
click at [281, 197] on button "Relatório de Pedidos" at bounding box center [269, 201] width 375 height 46
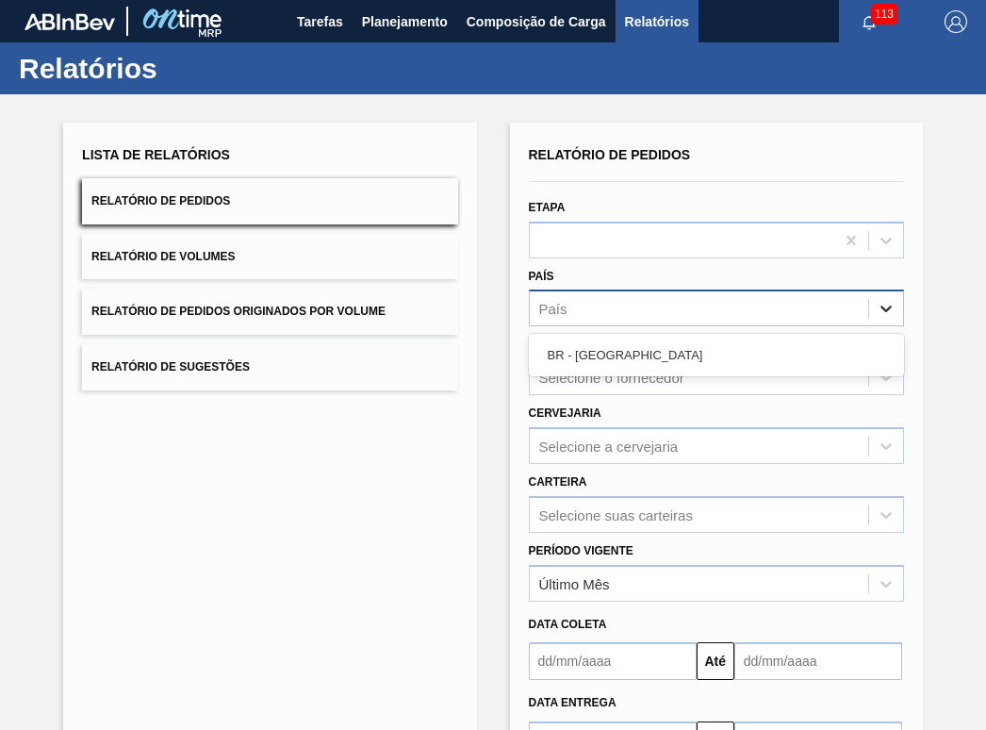
click at [887, 309] on icon at bounding box center [886, 310] width 11 height 7
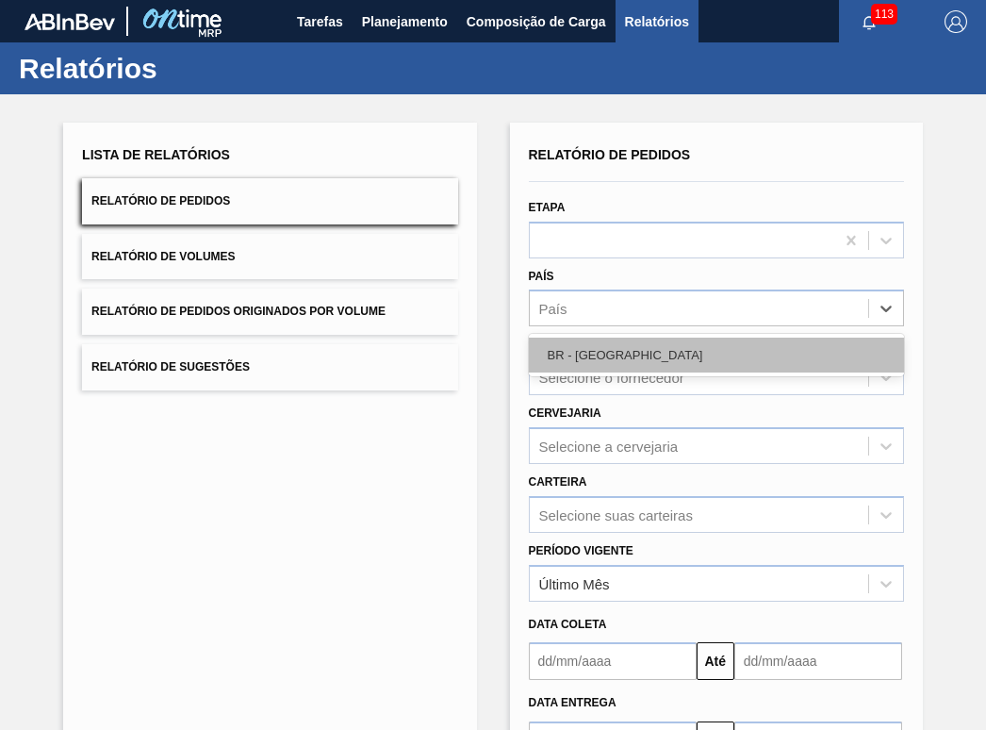
click at [657, 367] on div "BR - [GEOGRAPHIC_DATA]" at bounding box center [716, 355] width 375 height 35
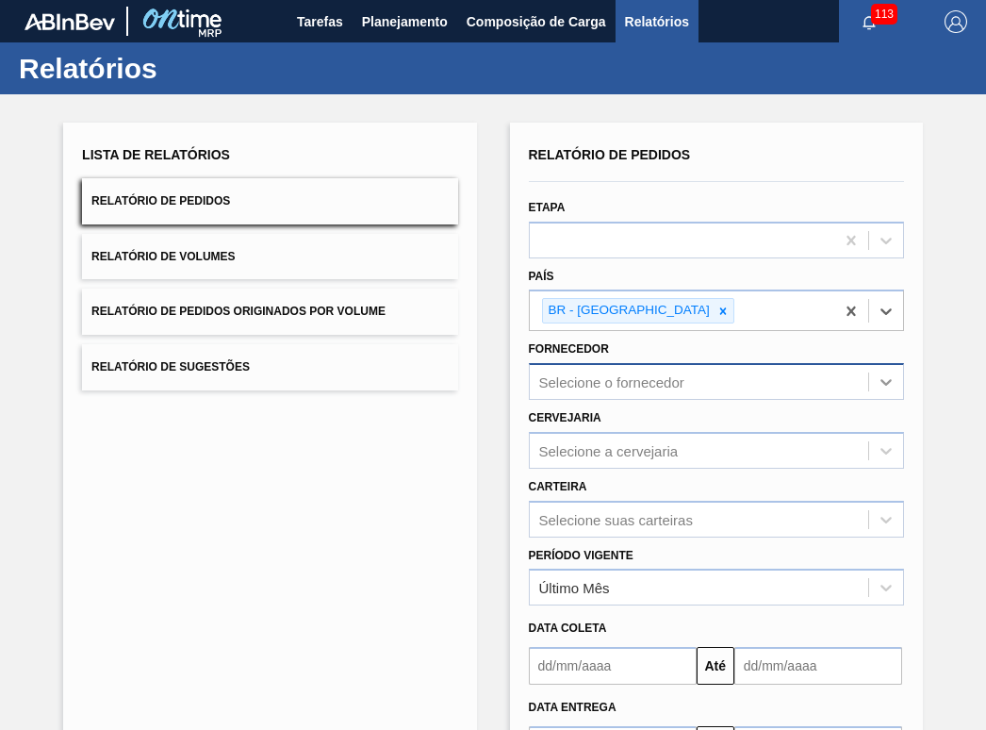
click at [877, 381] on icon at bounding box center [886, 382] width 19 height 19
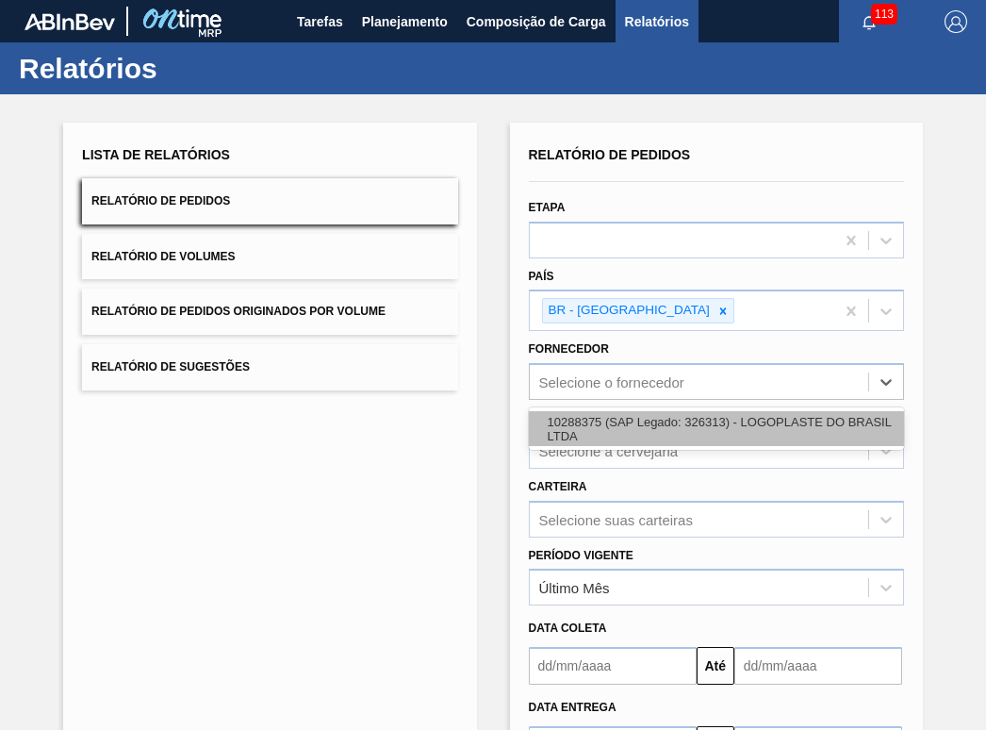
click at [701, 419] on div "10288375 (SAP Legado: 326313) - LOGOPLASTE DO BRASIL LTDA" at bounding box center [716, 428] width 375 height 35
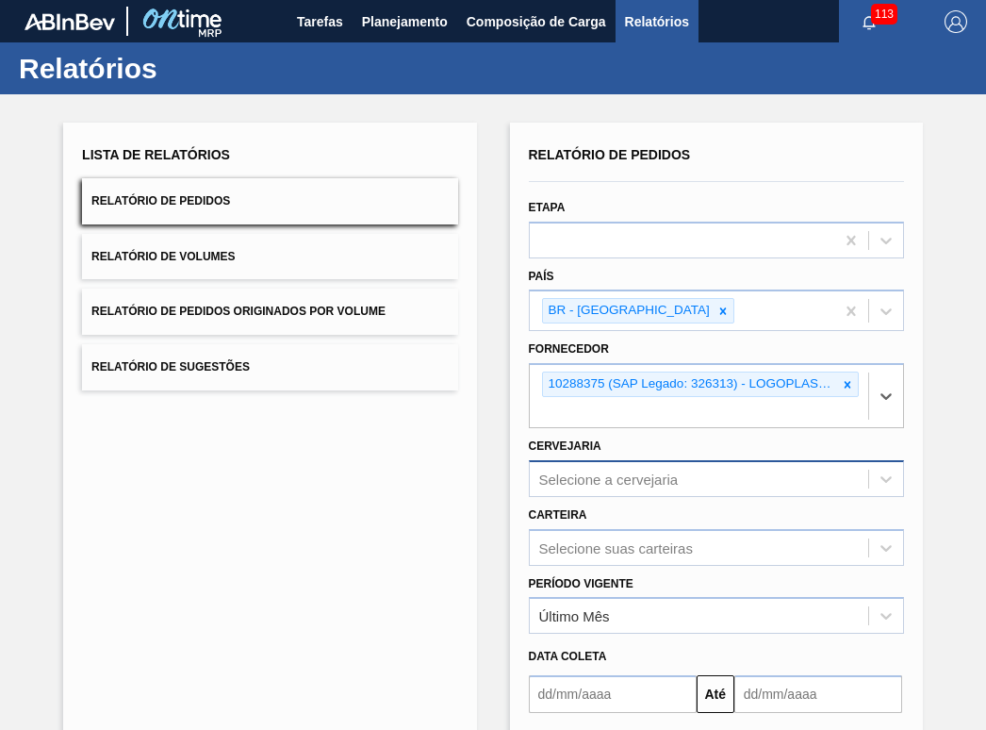
click at [592, 473] on div "Selecione a cervejaria" at bounding box center [716, 478] width 375 height 37
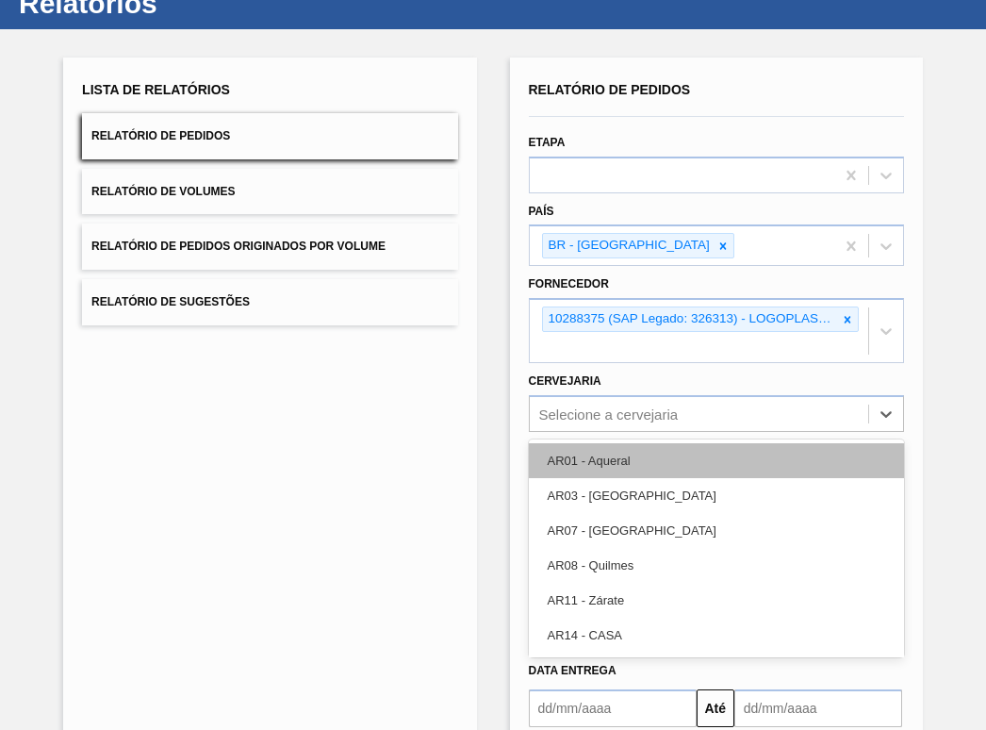
scroll to position [65, 0]
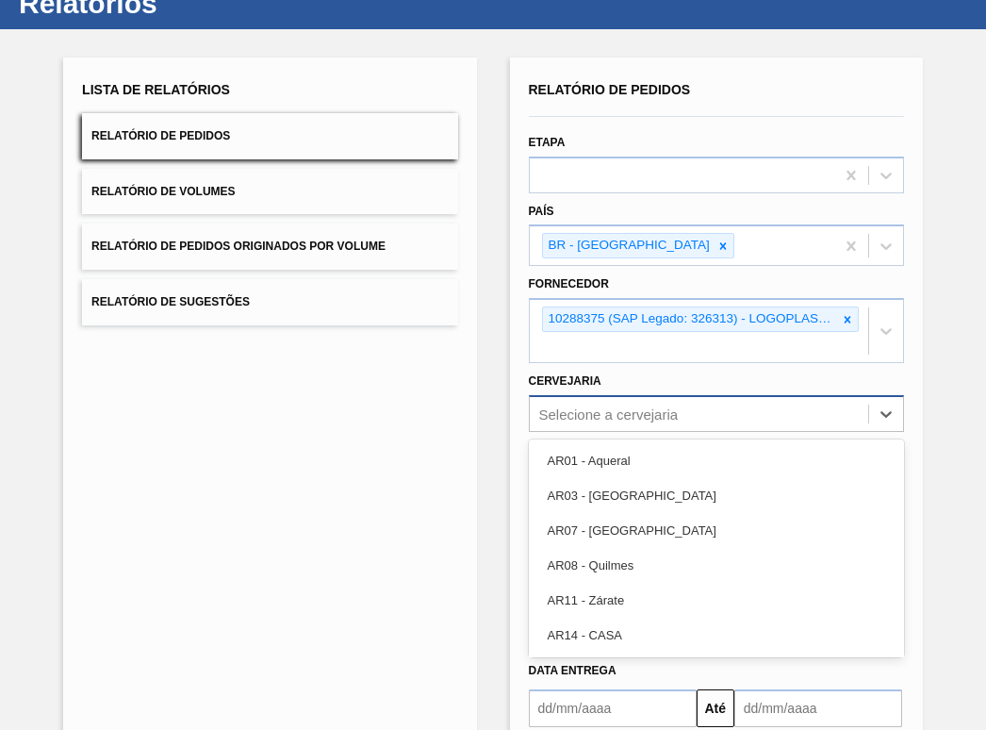
click at [601, 408] on div "Selecione a cervejaria" at bounding box center [609, 414] width 140 height 16
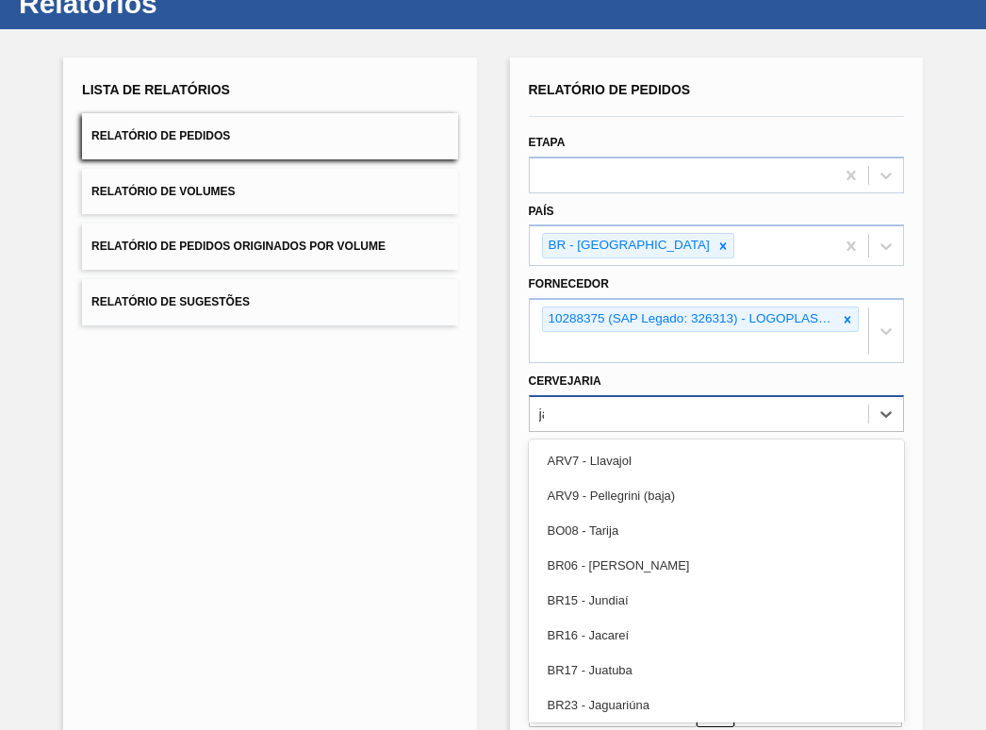
type input "jag"
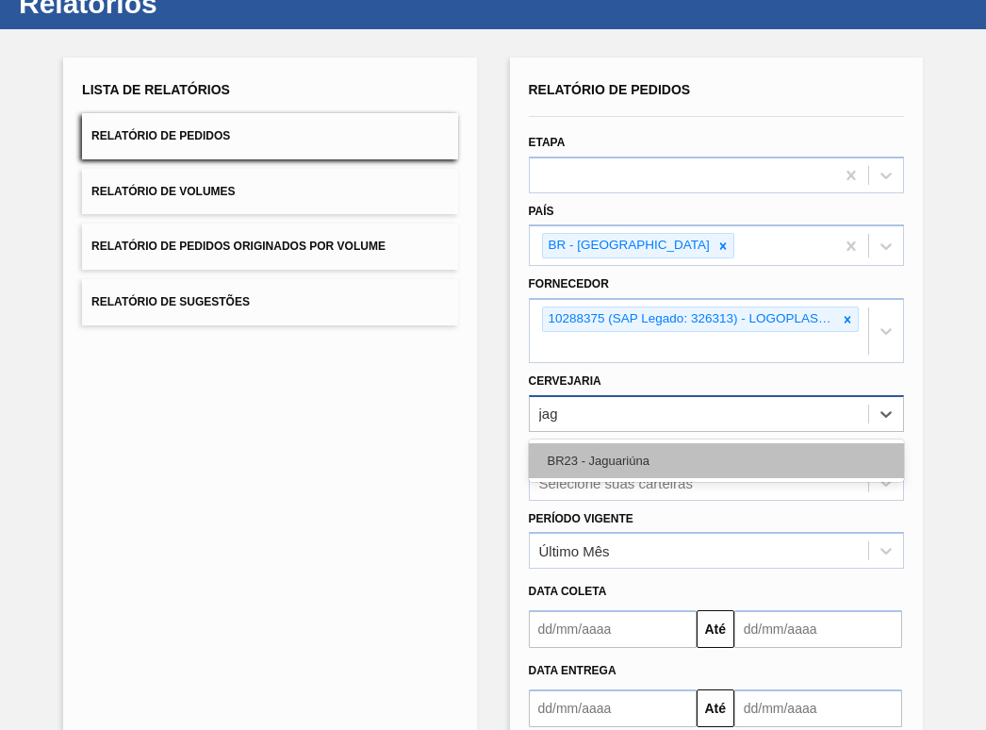
click at [616, 455] on div "BR23 - Jaguariúna" at bounding box center [716, 460] width 375 height 35
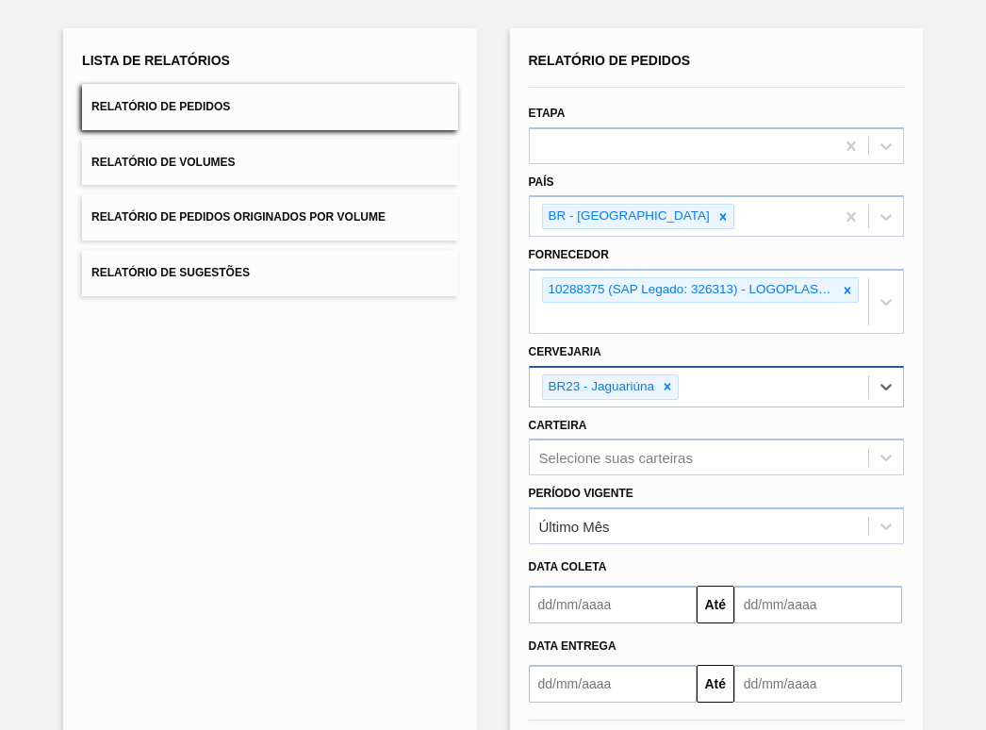
scroll to position [0, 0]
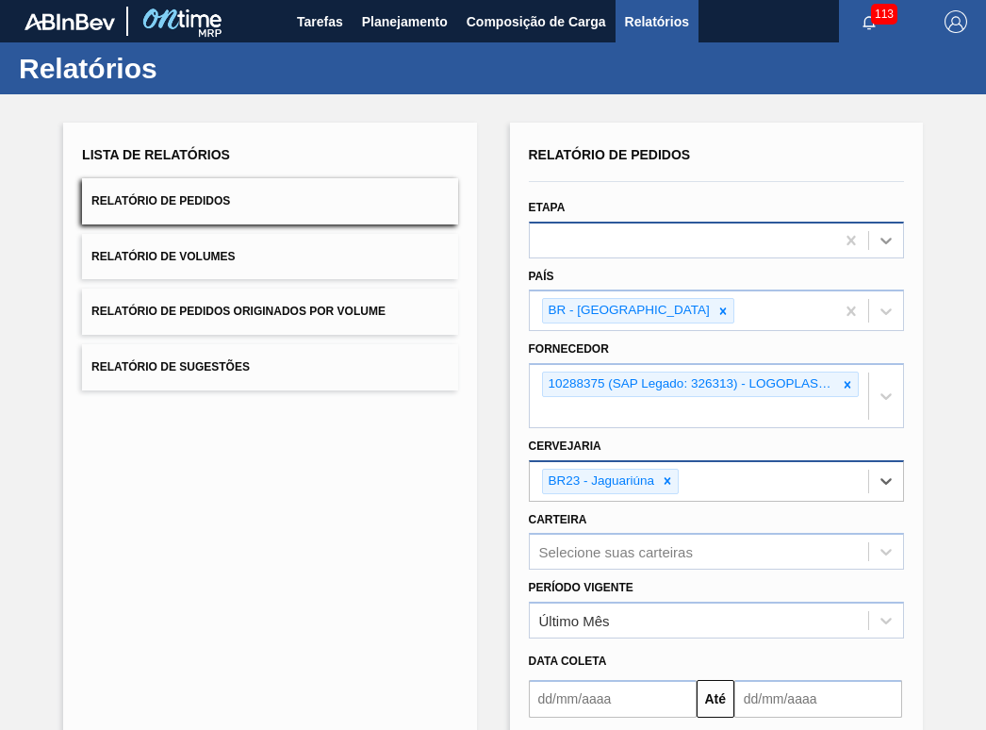
click at [884, 236] on icon at bounding box center [886, 240] width 19 height 19
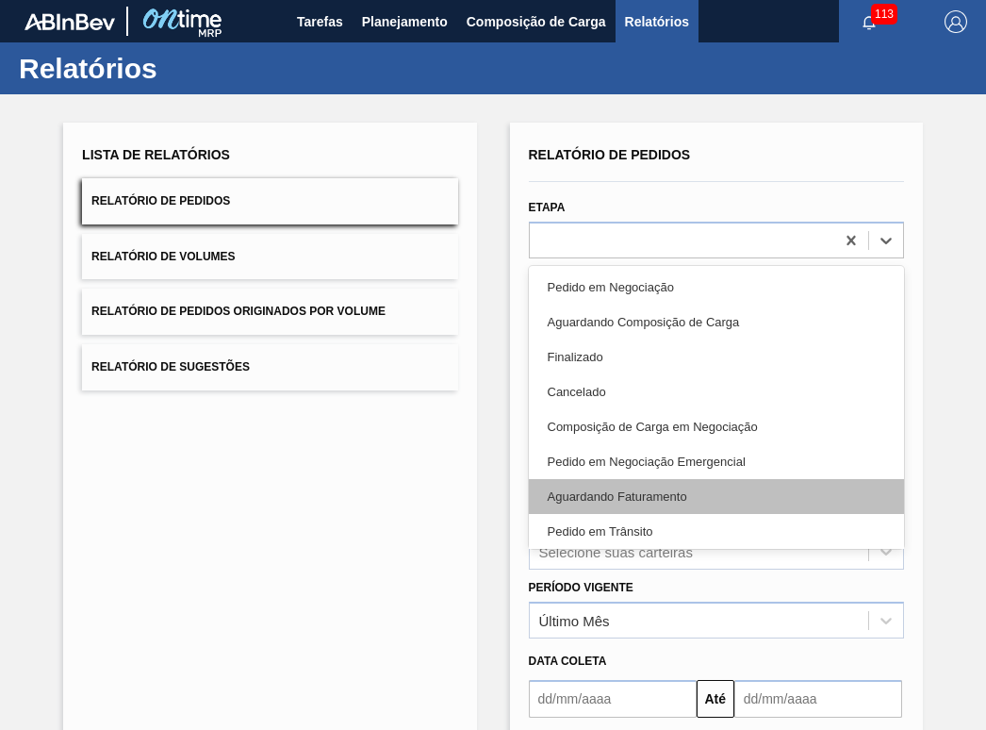
click at [666, 489] on div "Aguardando Faturamento" at bounding box center [716, 496] width 375 height 35
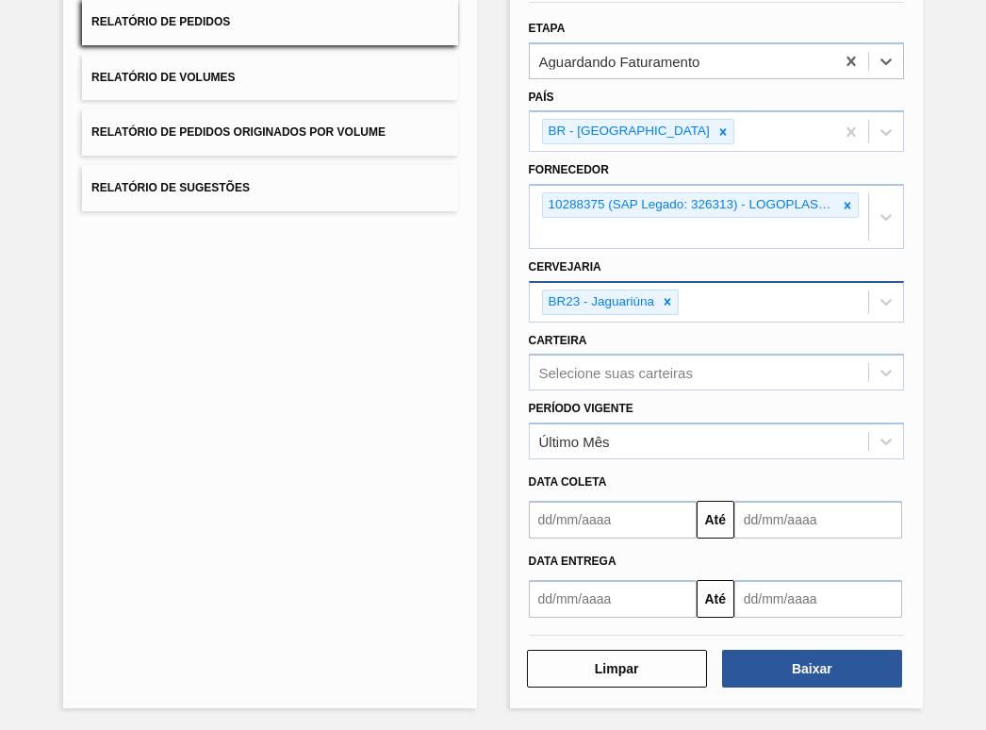
scroll to position [181, 0]
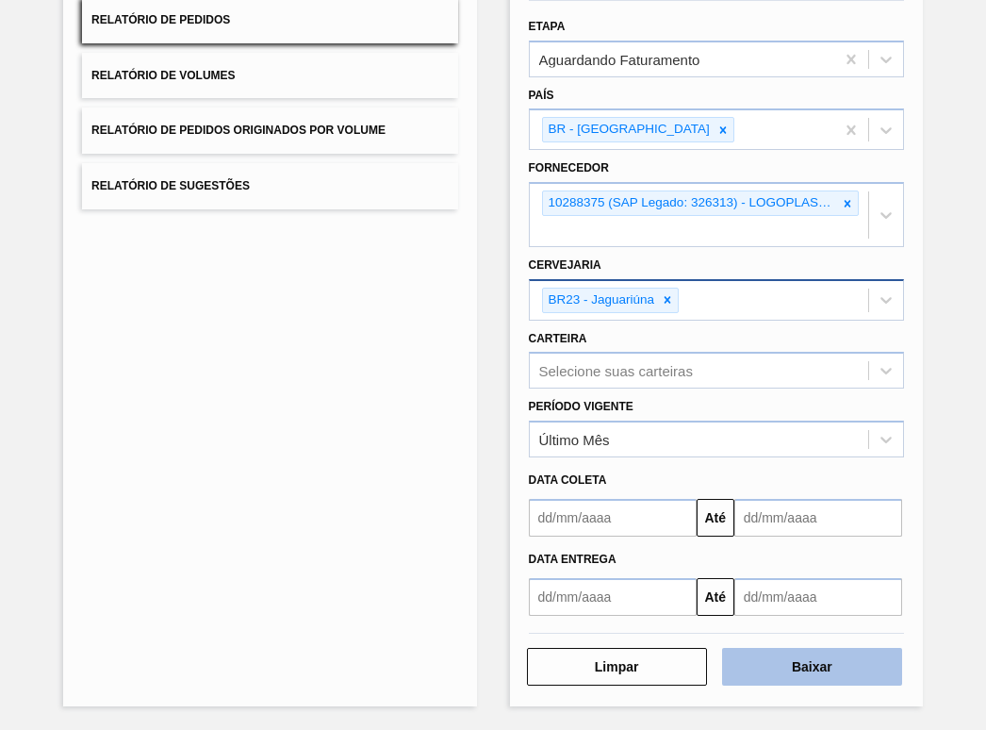
click at [822, 671] on button "Baixar" at bounding box center [812, 667] width 180 height 38
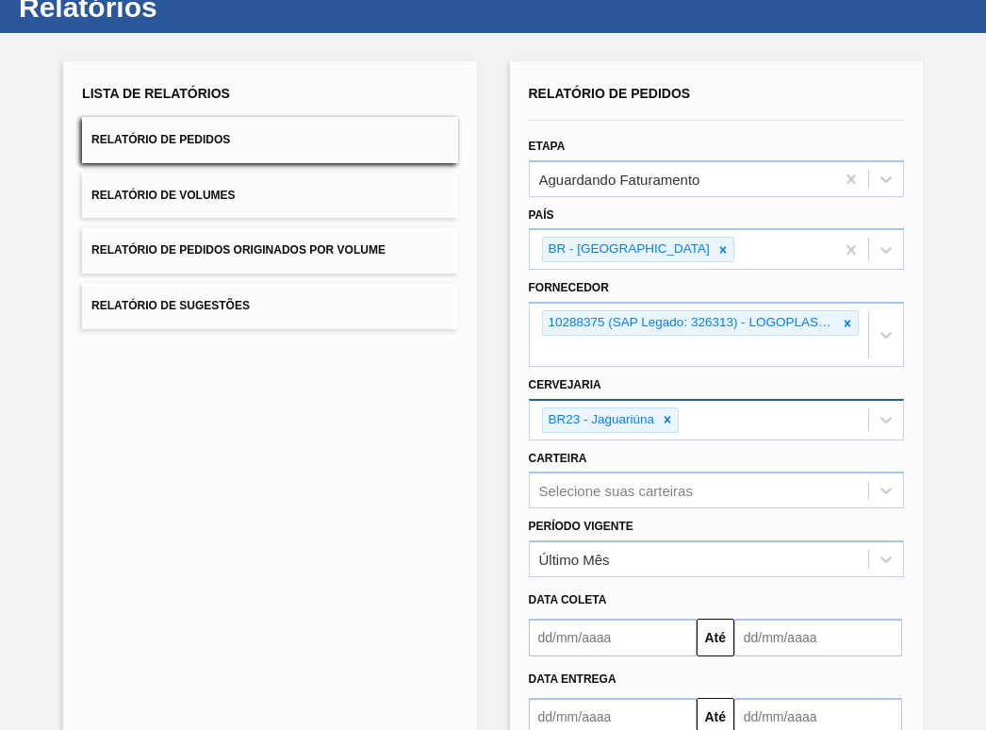
scroll to position [94, 0]
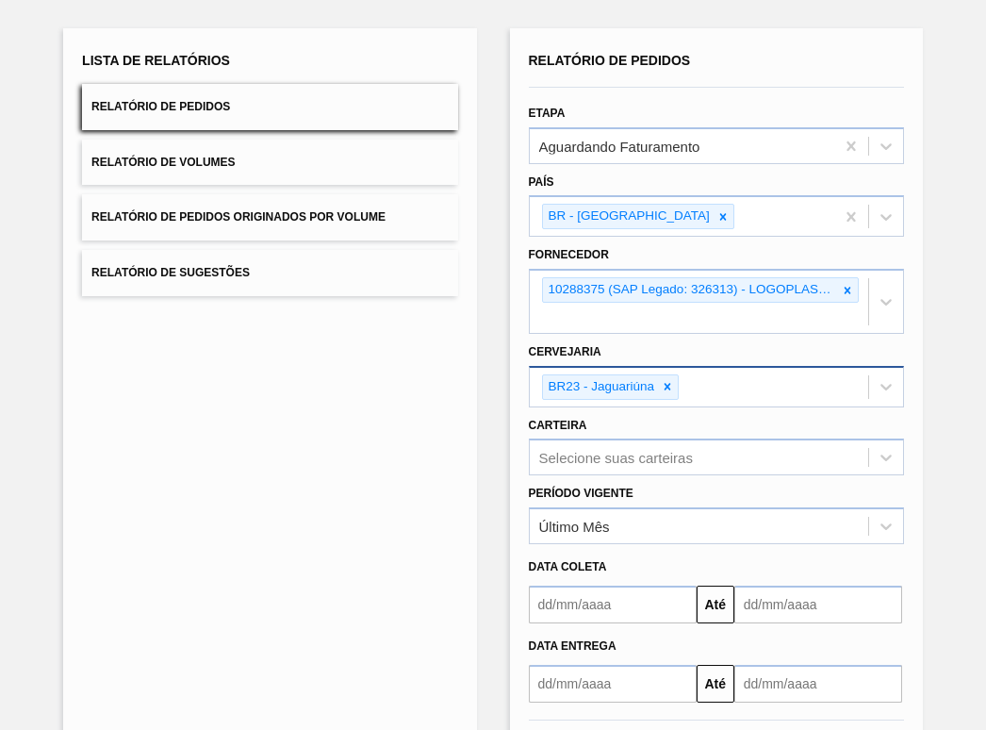
click at [290, 209] on button "Relatório de Pedidos Originados por Volume" at bounding box center [269, 217] width 375 height 46
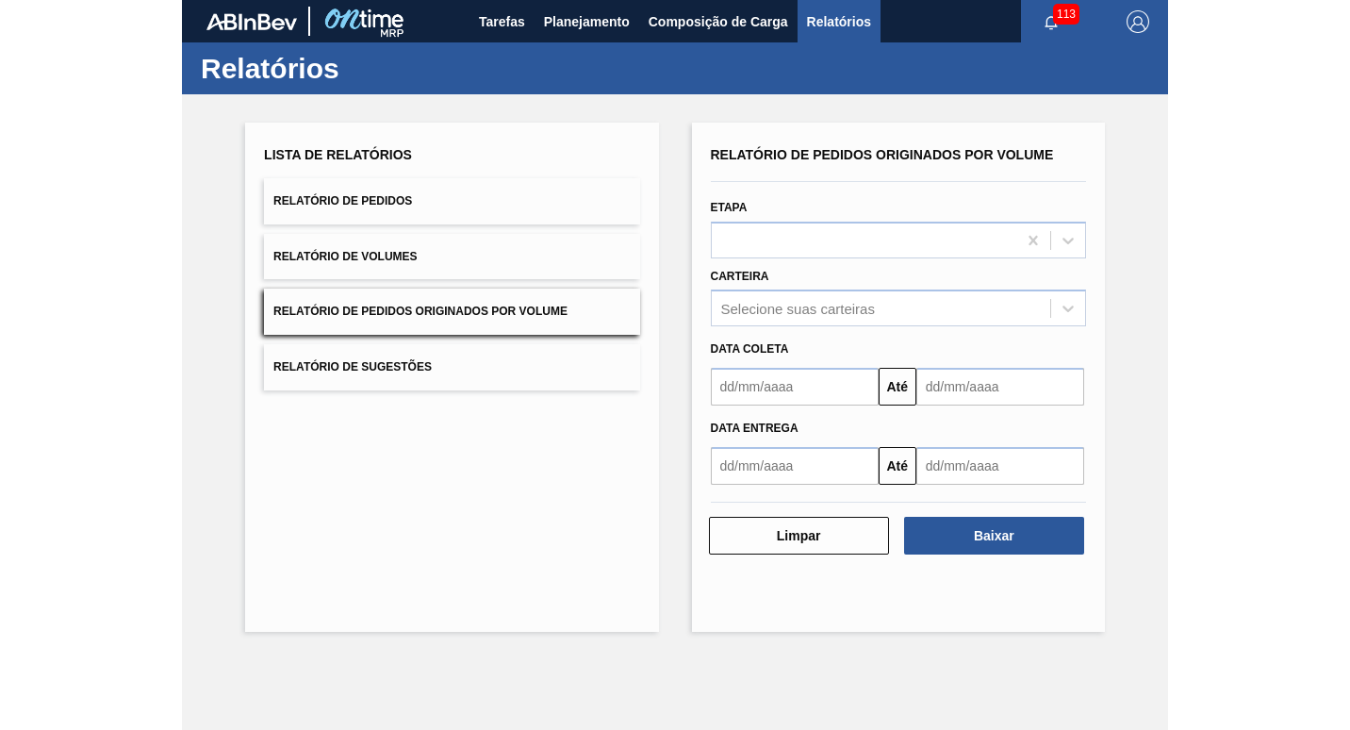
scroll to position [0, 0]
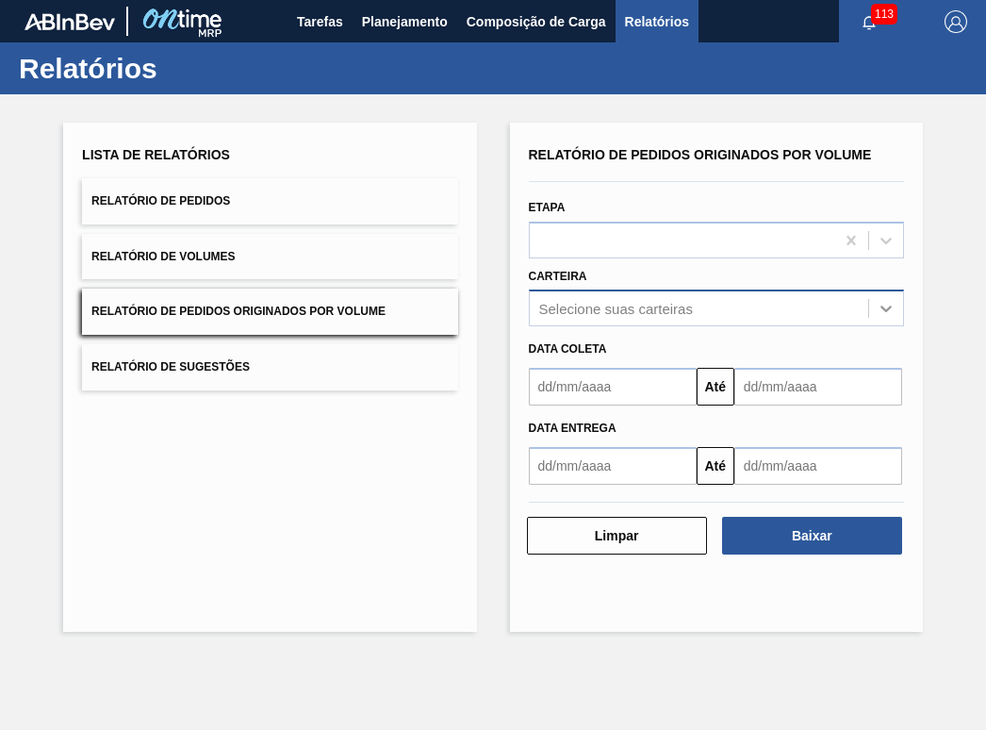
click at [884, 311] on icon at bounding box center [886, 308] width 19 height 19
click at [629, 303] on div "Selecione suas carteiras" at bounding box center [616, 309] width 154 height 16
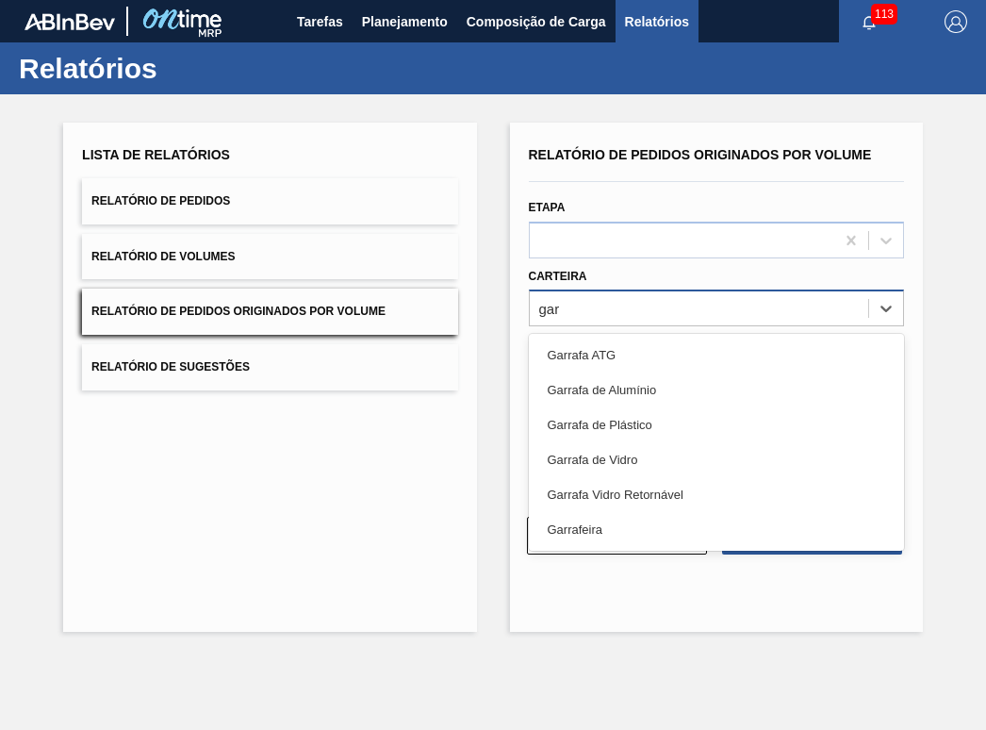
type input "garr"
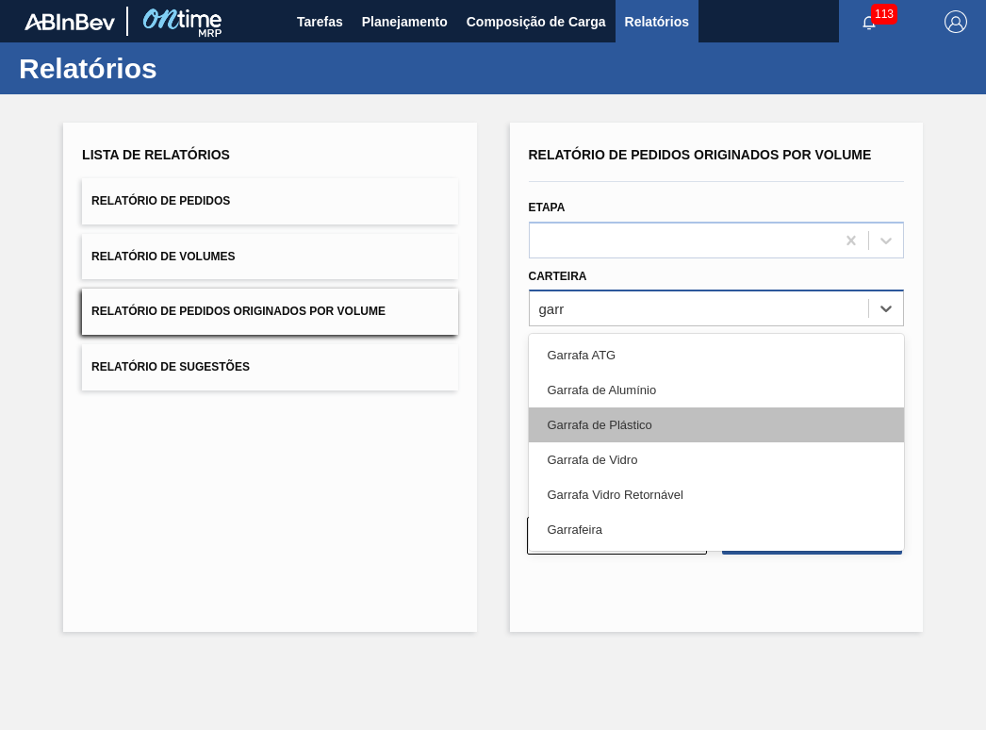
click at [643, 423] on div "Garrafa de Plástico" at bounding box center [716, 424] width 375 height 35
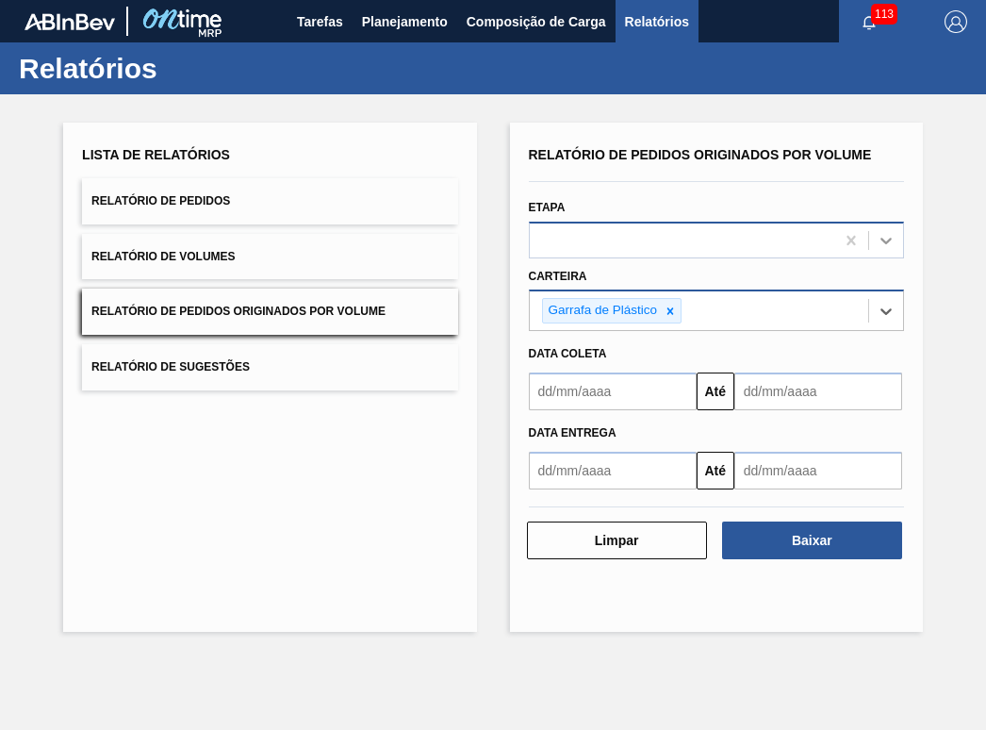
click at [887, 240] on icon at bounding box center [886, 240] width 19 height 19
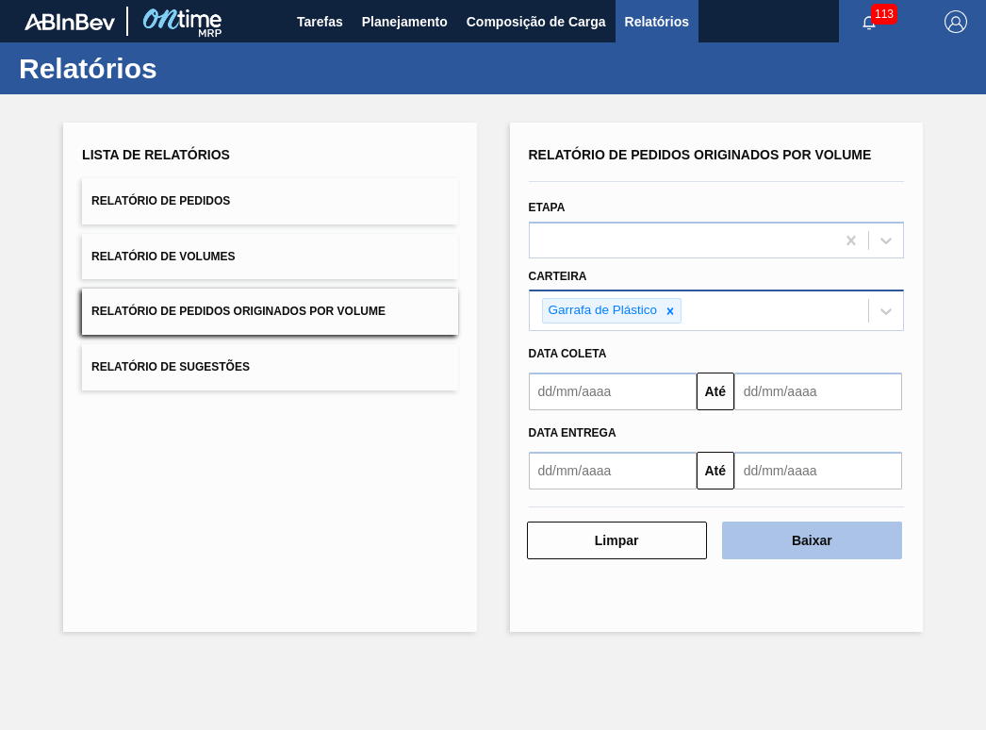
click at [816, 546] on button "Baixar" at bounding box center [812, 541] width 180 height 38
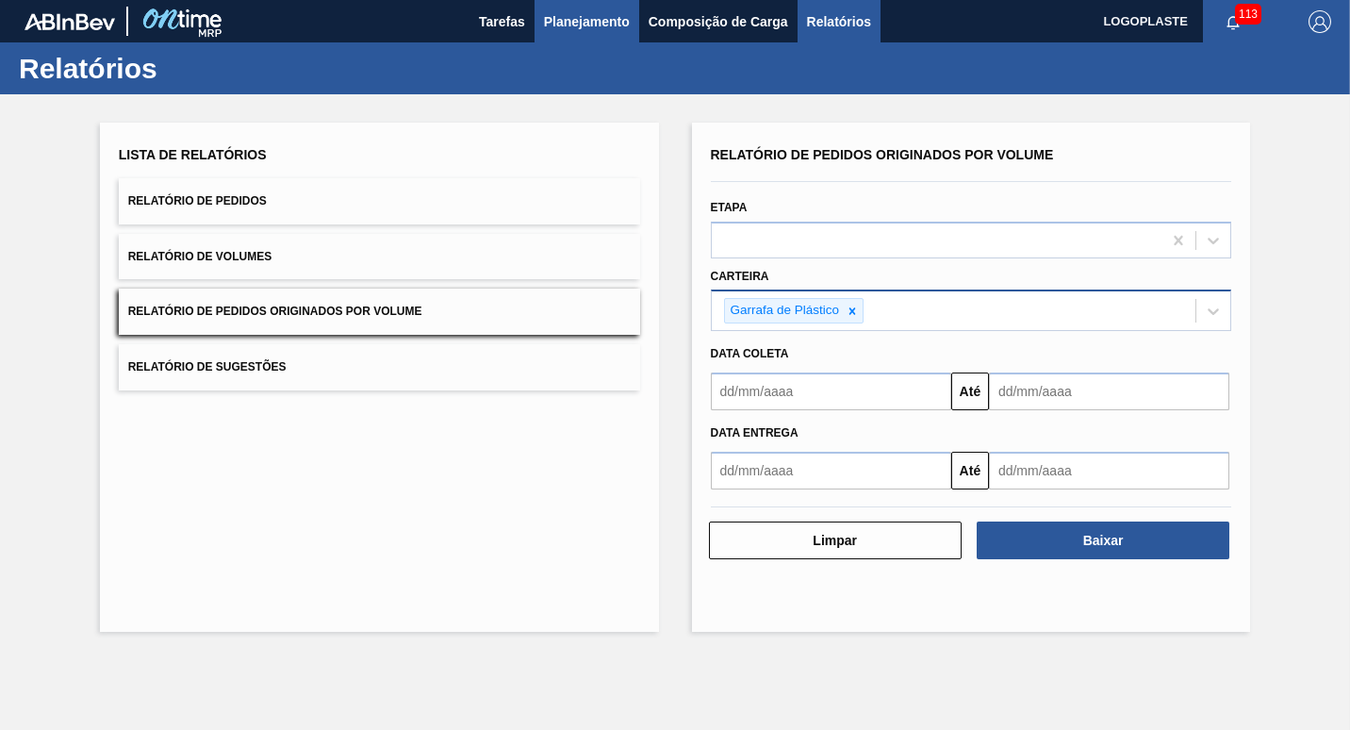
click at [591, 21] on span "Planejamento" at bounding box center [587, 21] width 86 height 23
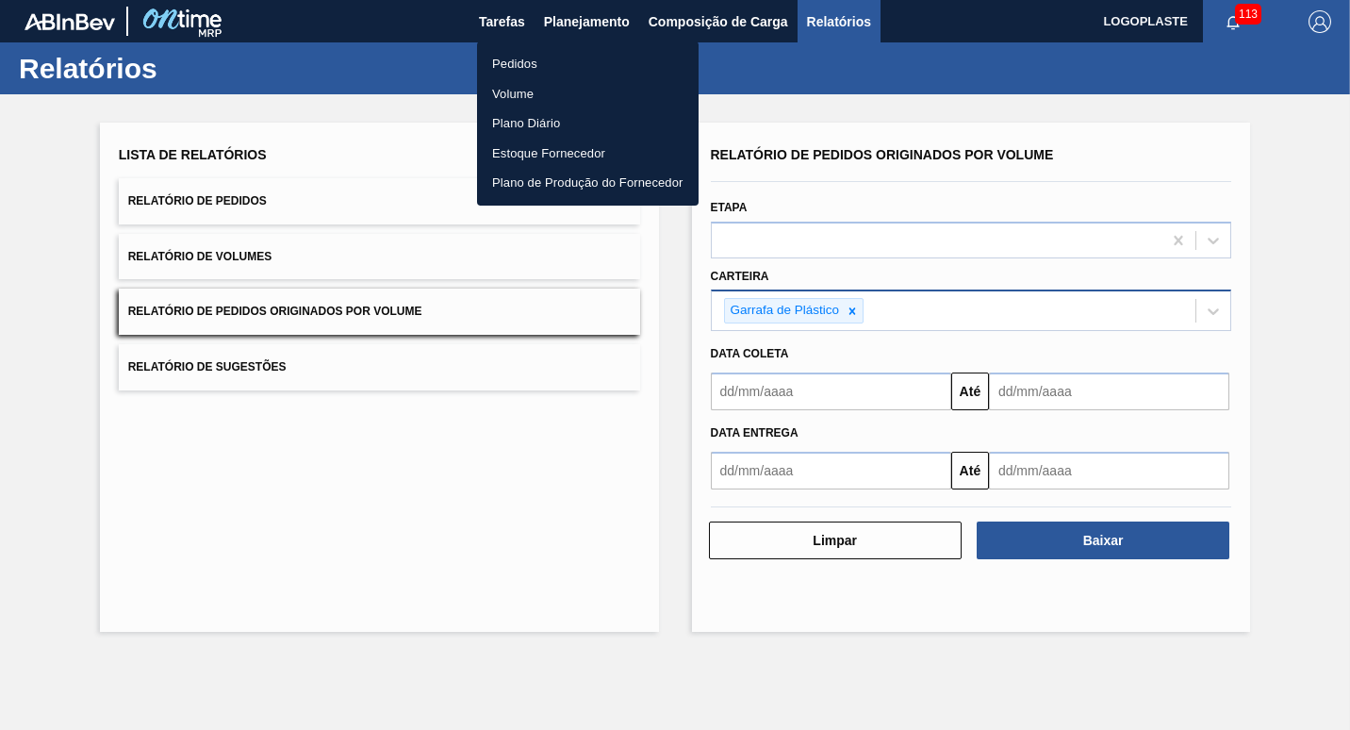
click at [521, 19] on div at bounding box center [675, 365] width 1350 height 730
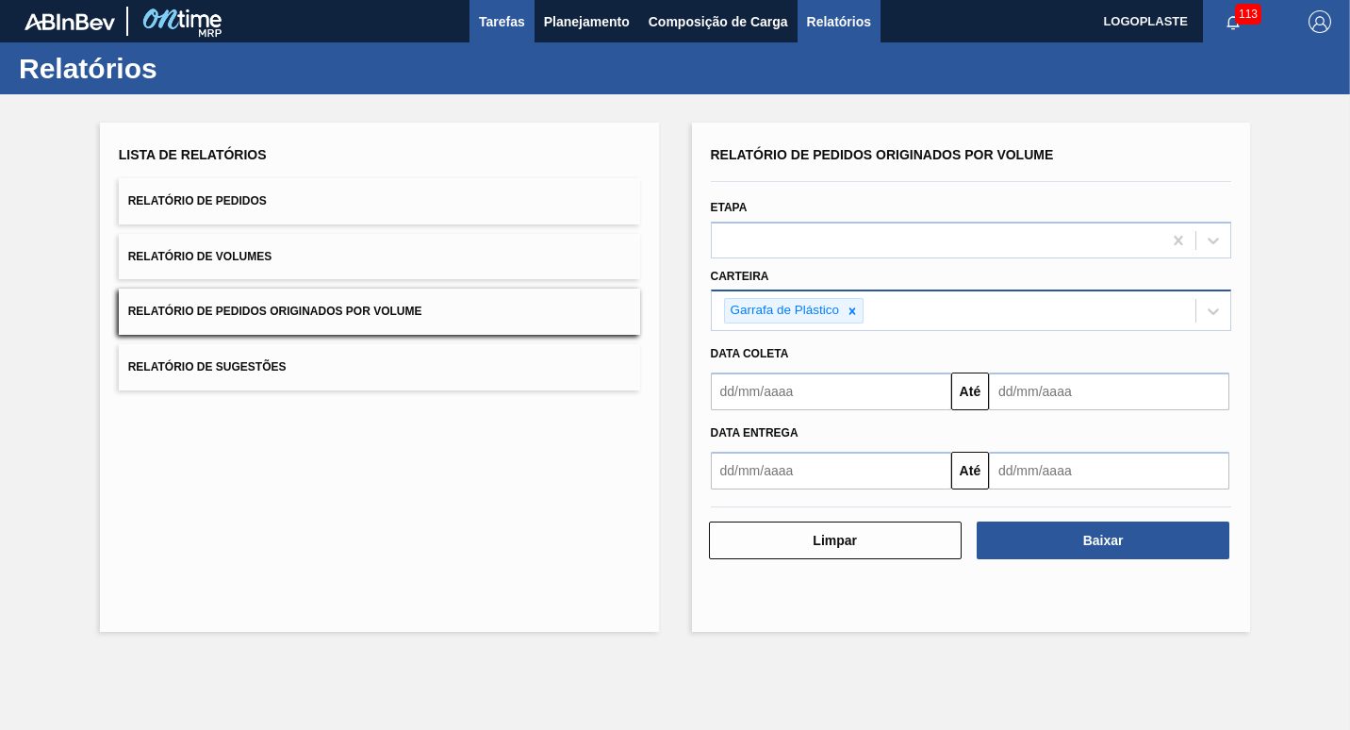
click at [512, 16] on span "Tarefas" at bounding box center [502, 21] width 46 height 23
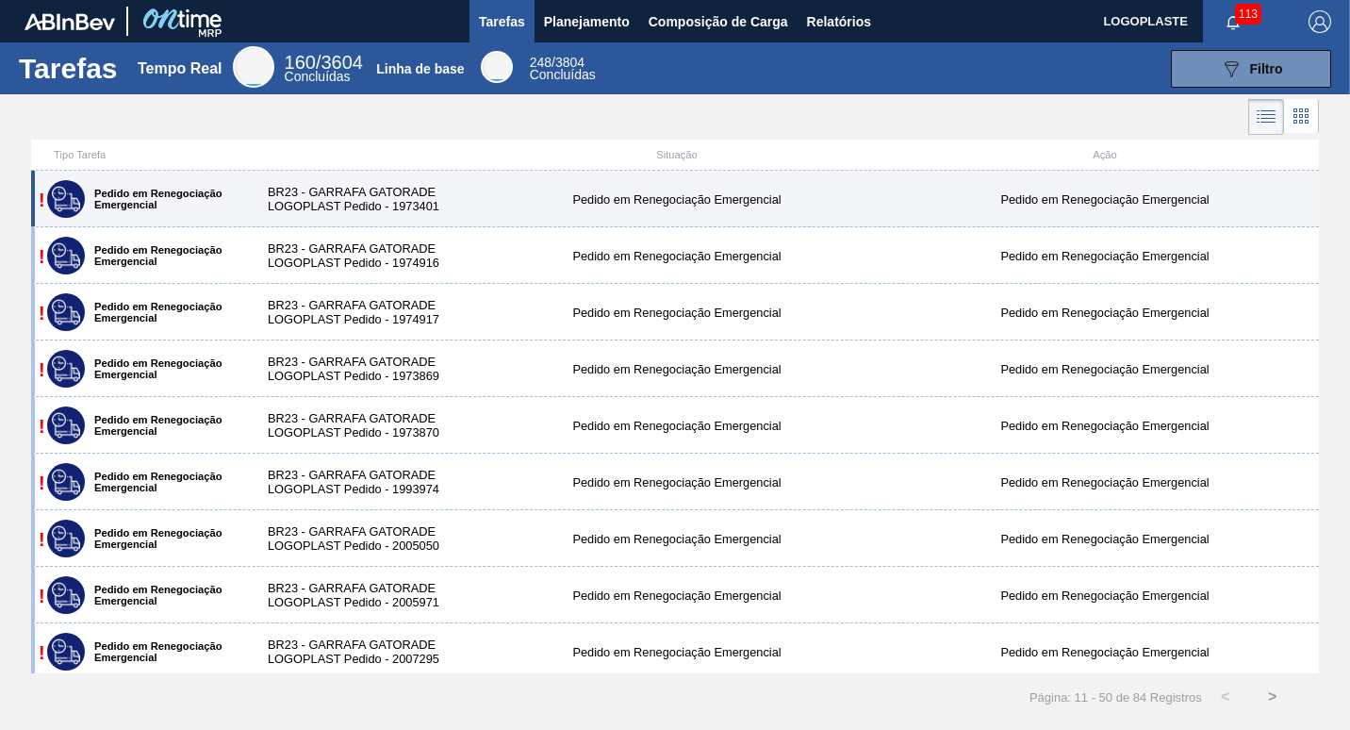
click at [41, 195] on span "!" at bounding box center [42, 200] width 7 height 21
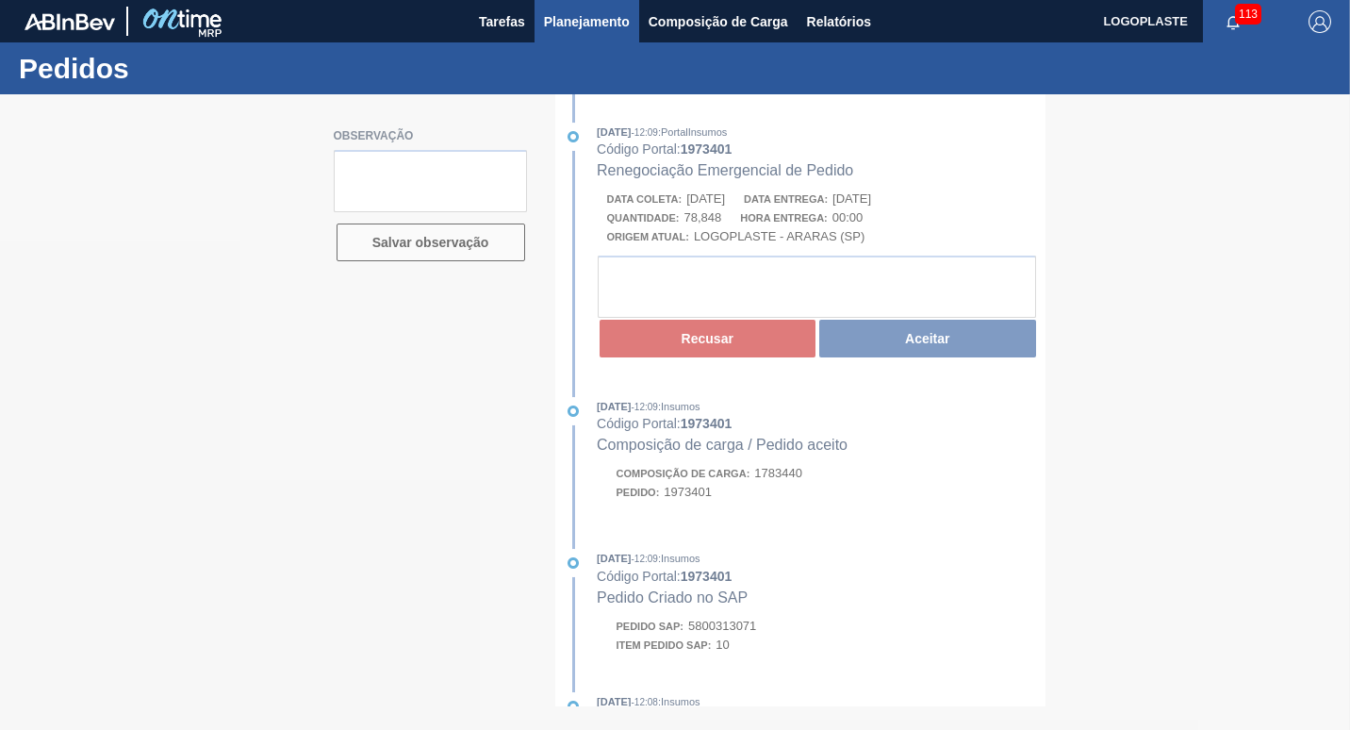
click at [591, 23] on span "Planejamento" at bounding box center [587, 21] width 86 height 23
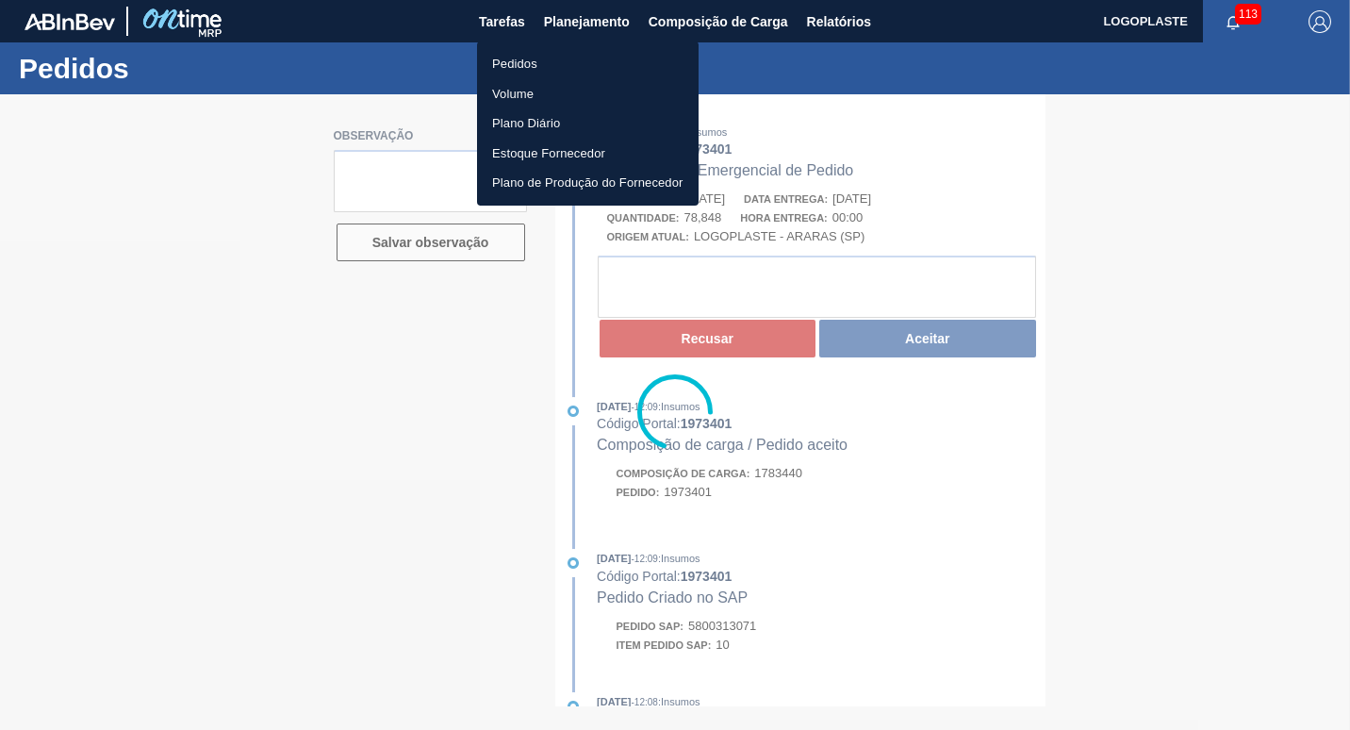
click at [539, 58] on li "Pedidos" at bounding box center [588, 64] width 222 height 30
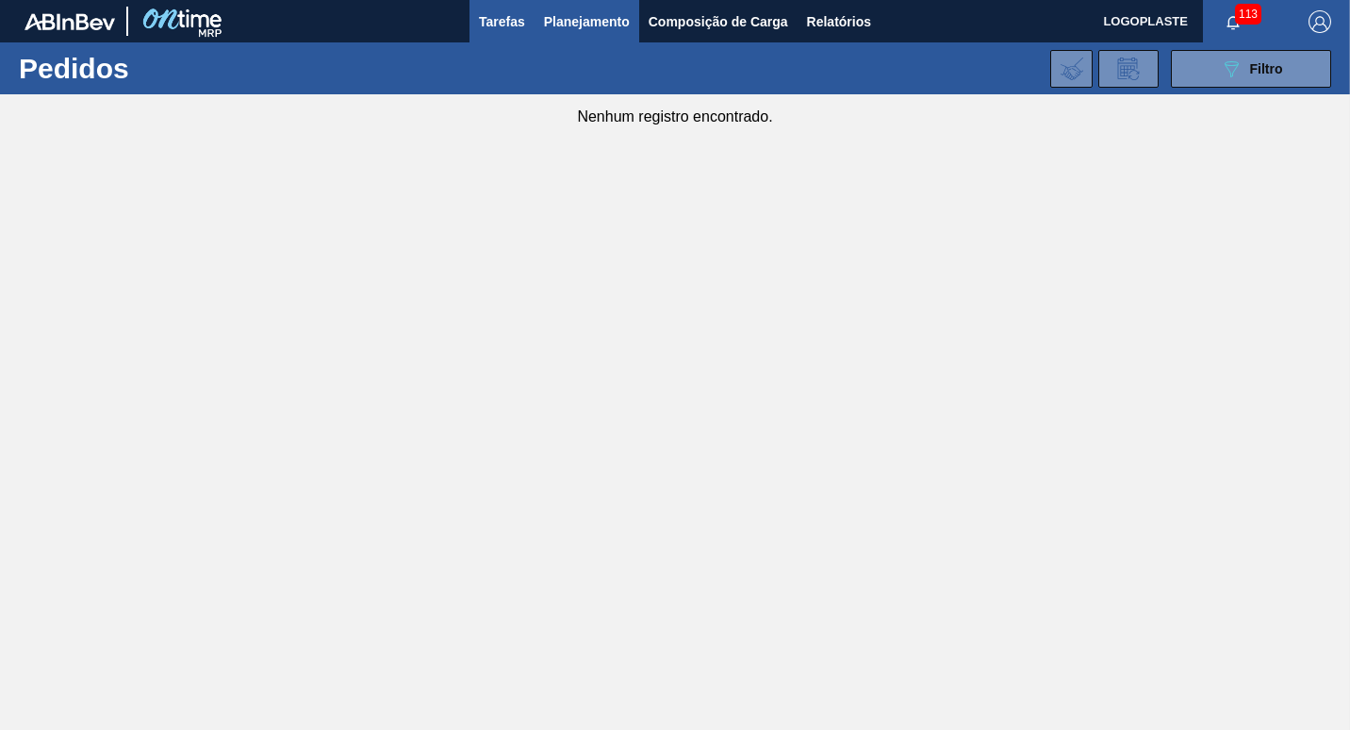
click at [492, 22] on span "Tarefas" at bounding box center [502, 21] width 46 height 23
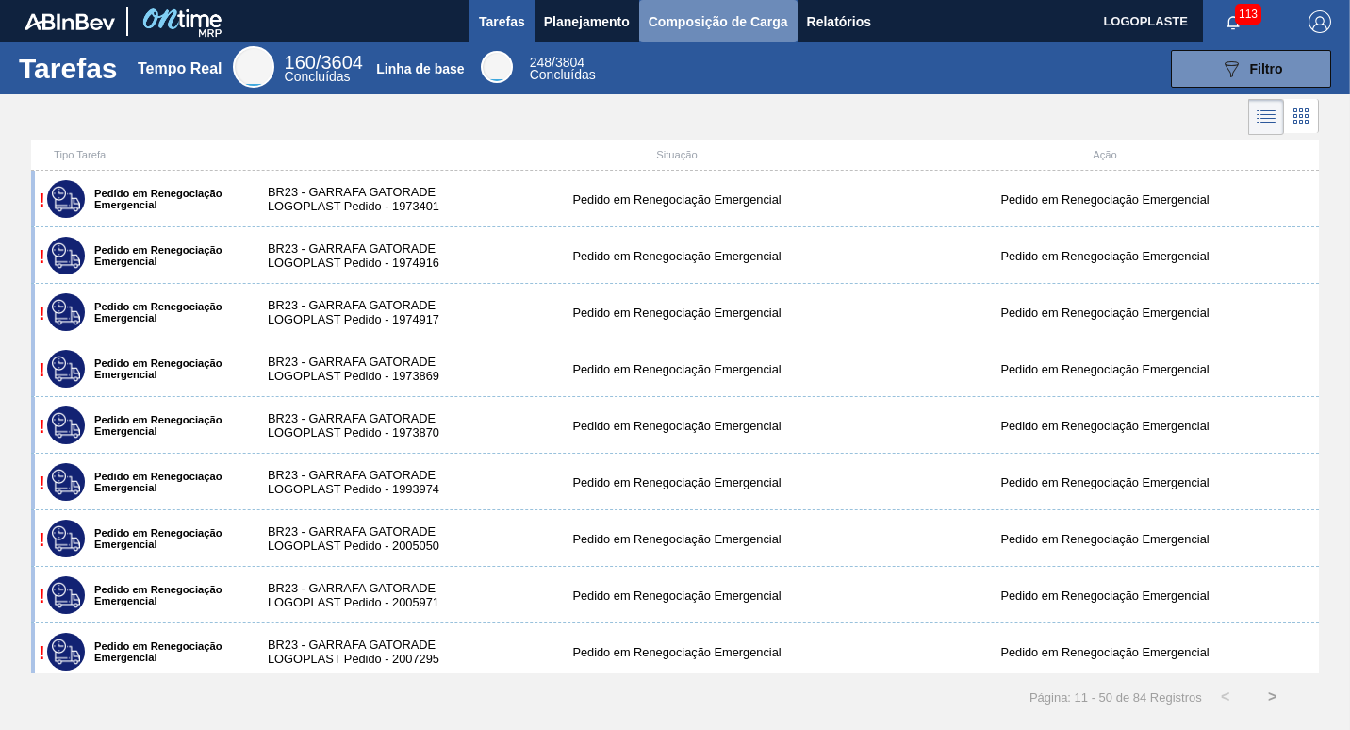
click at [747, 27] on span "Composição de Carga" at bounding box center [719, 21] width 140 height 23
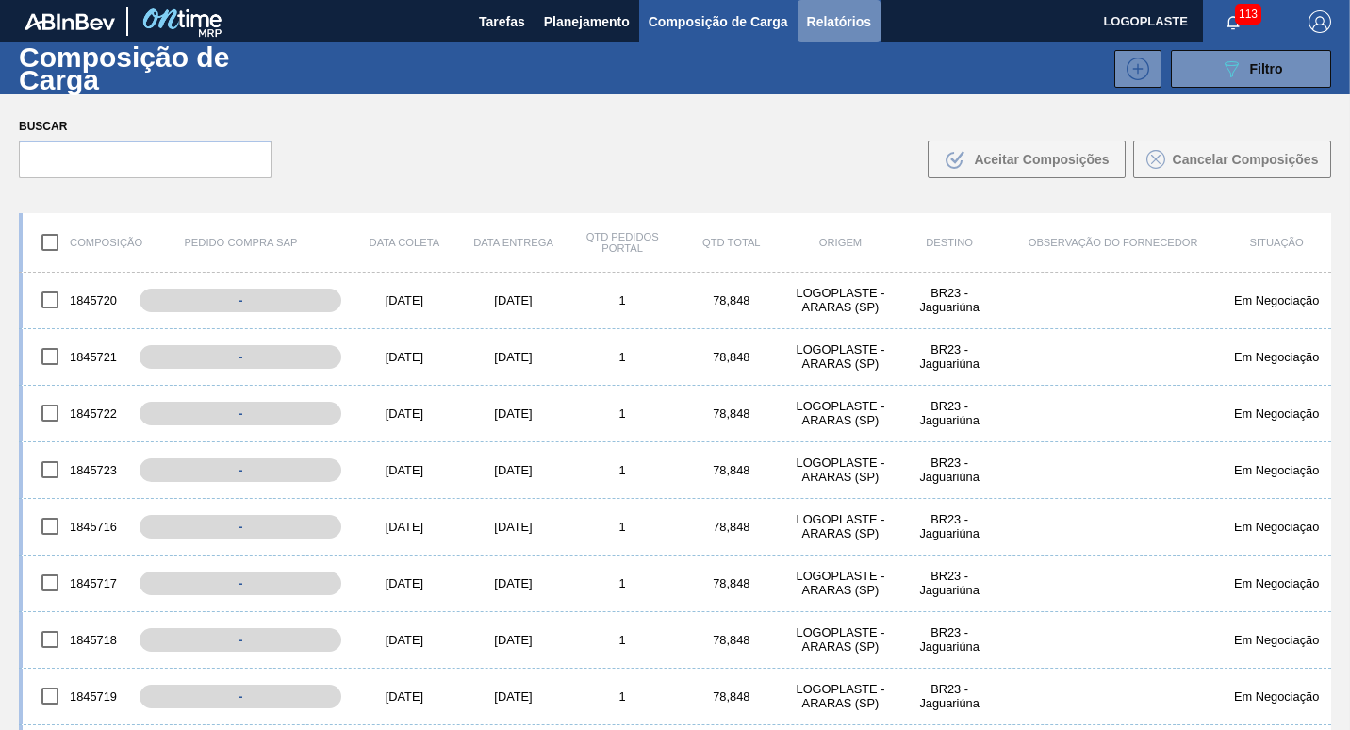
click at [833, 24] on span "Relatórios" at bounding box center [839, 21] width 64 height 23
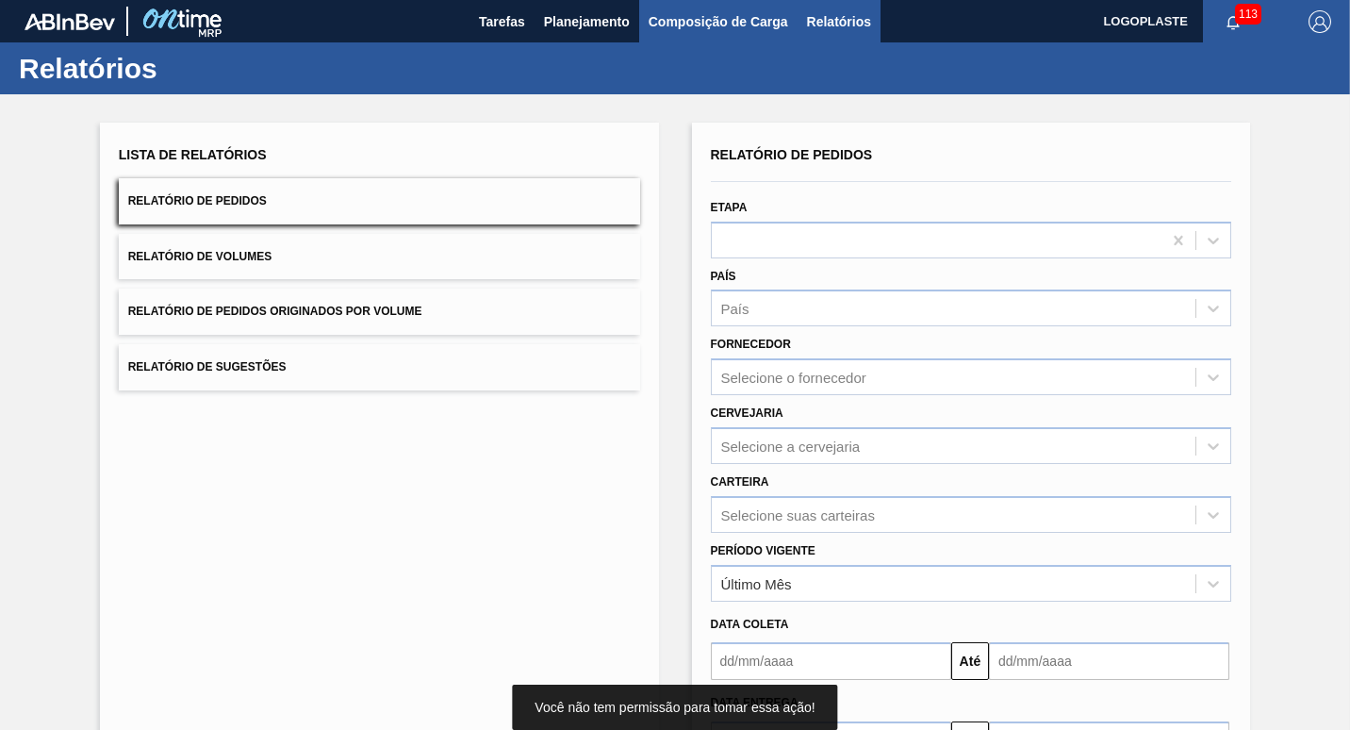
click at [686, 22] on span "Composição de Carga" at bounding box center [719, 21] width 140 height 23
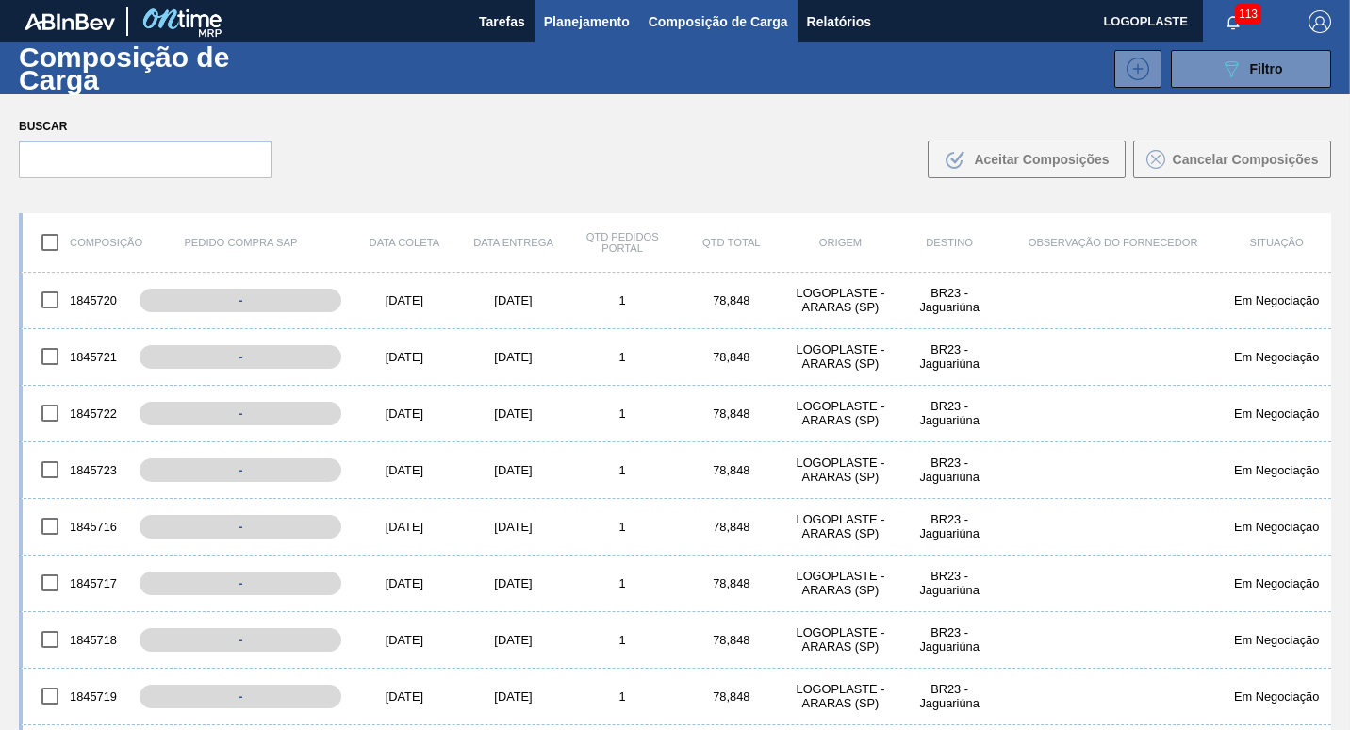
click at [598, 25] on span "Planejamento" at bounding box center [587, 21] width 86 height 23
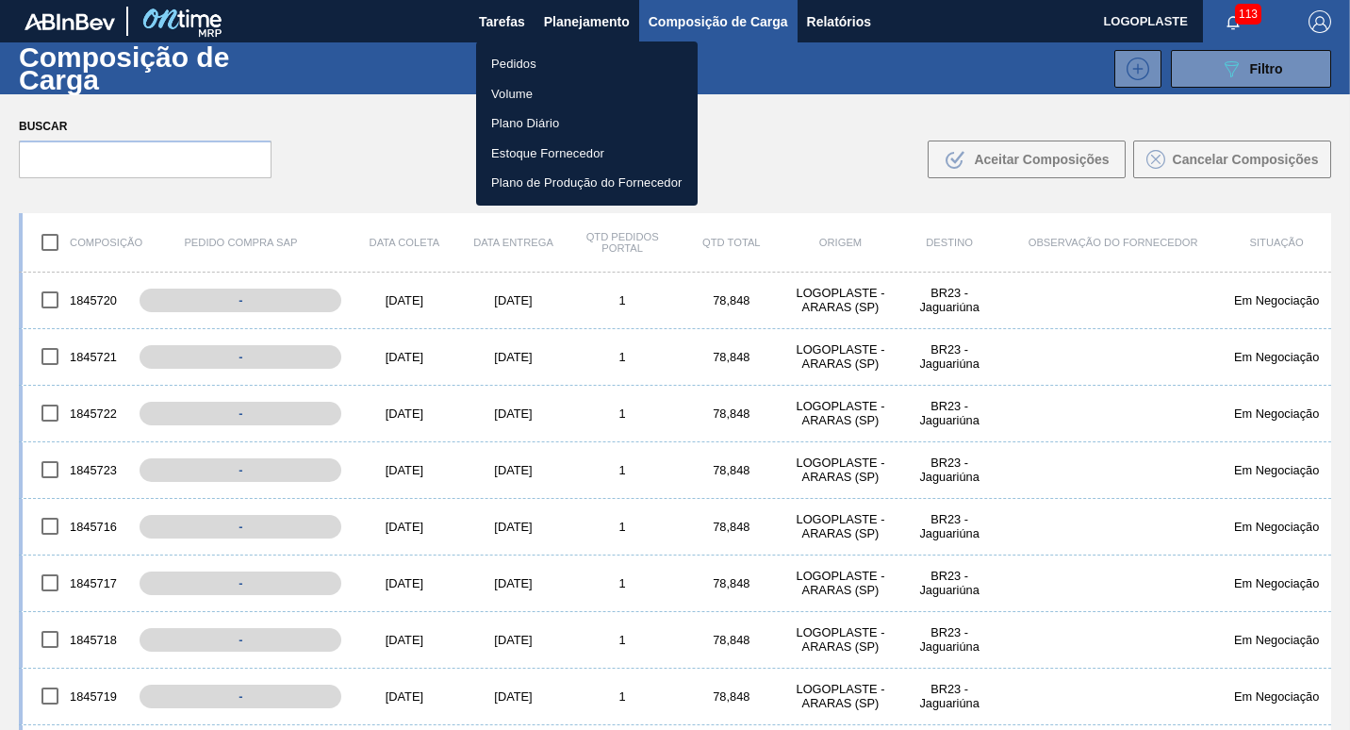
click at [513, 59] on li "Pedidos" at bounding box center [587, 64] width 222 height 30
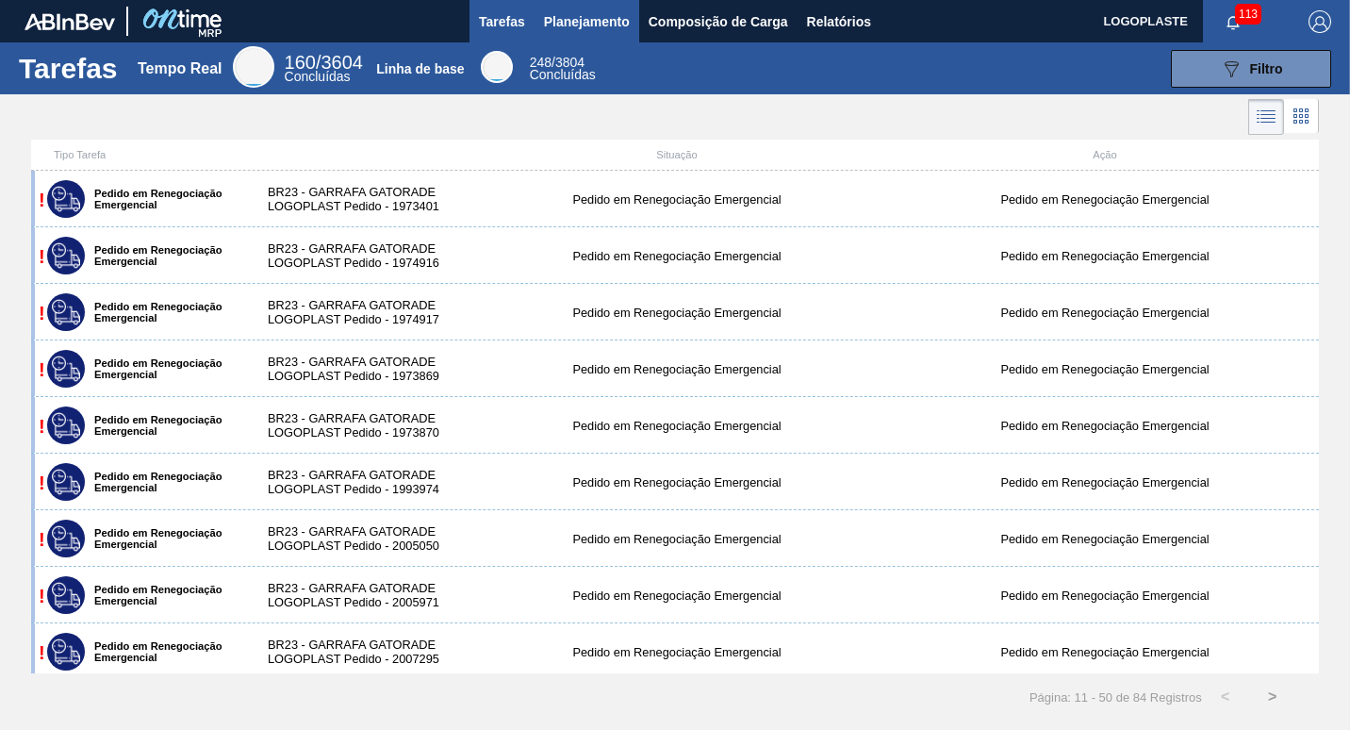
click at [590, 22] on span "Planejamento" at bounding box center [587, 21] width 86 height 23
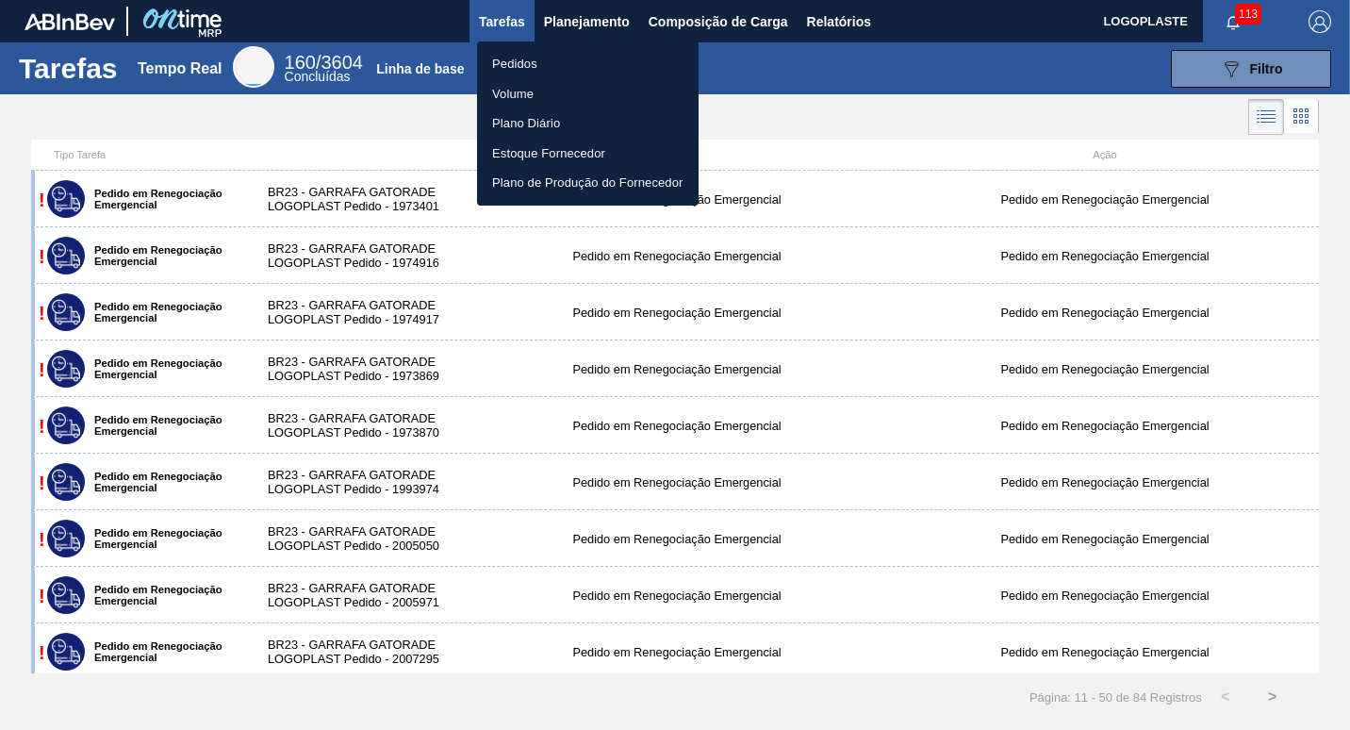
click at [530, 59] on li "Pedidos" at bounding box center [588, 64] width 222 height 30
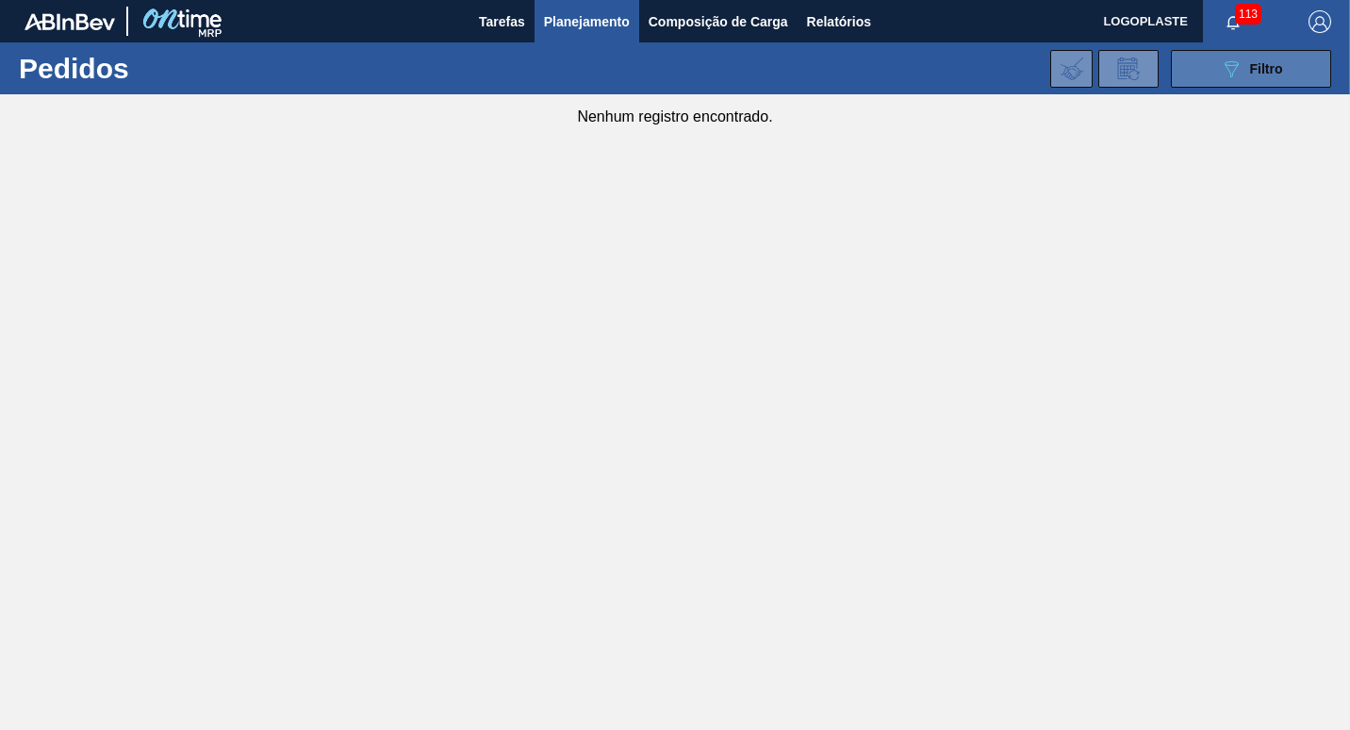
click at [1205, 70] on button "089F7B8B-B2A5-4AFE-B5C0-19BA573D28AC Filtro" at bounding box center [1251, 69] width 160 height 38
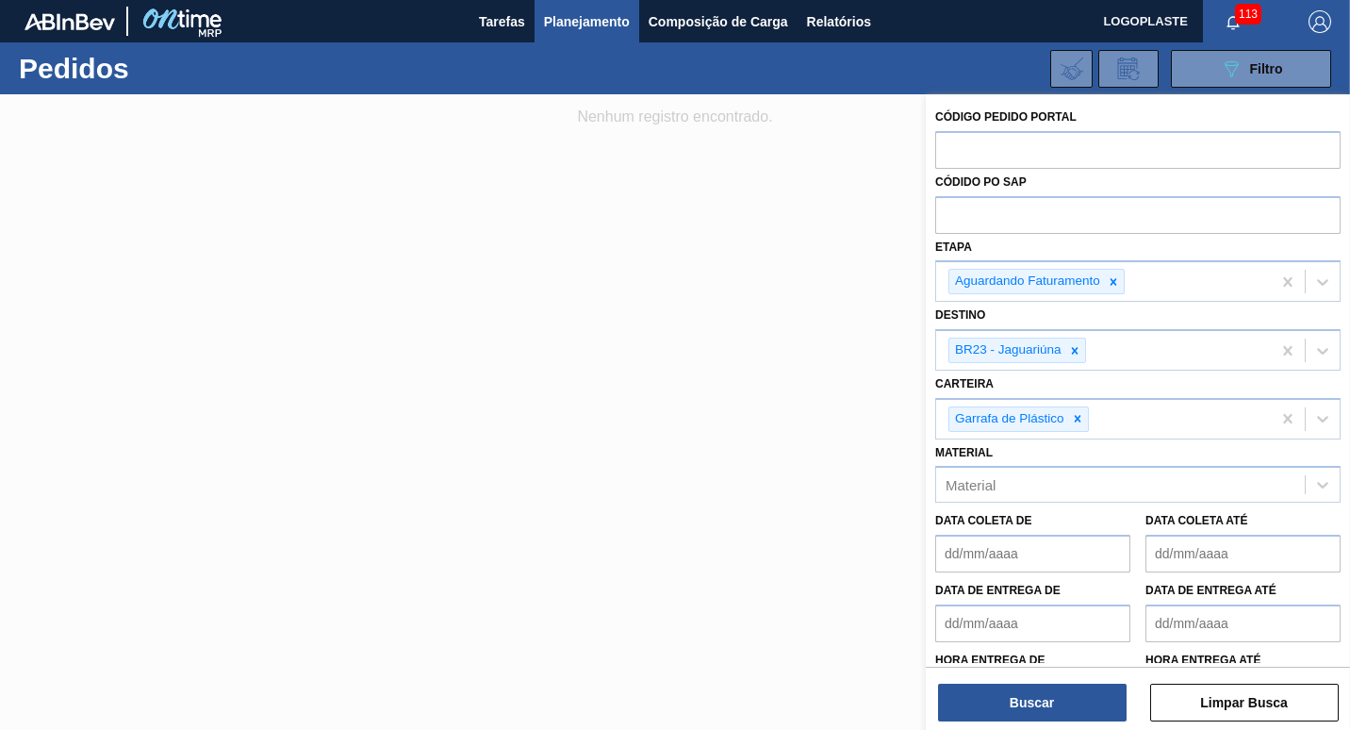
scroll to position [91, 0]
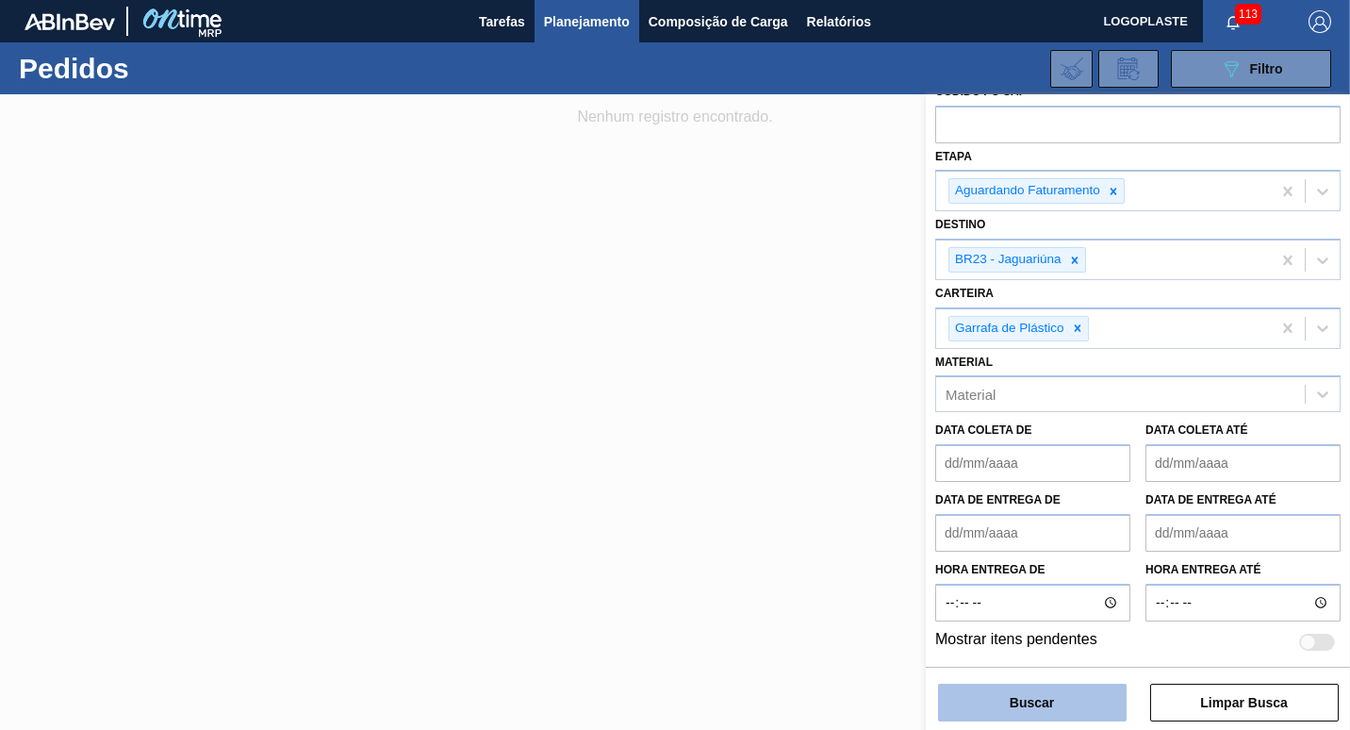
click at [1033, 700] on button "Buscar" at bounding box center [1032, 703] width 189 height 38
